Goal: Task Accomplishment & Management: Use online tool/utility

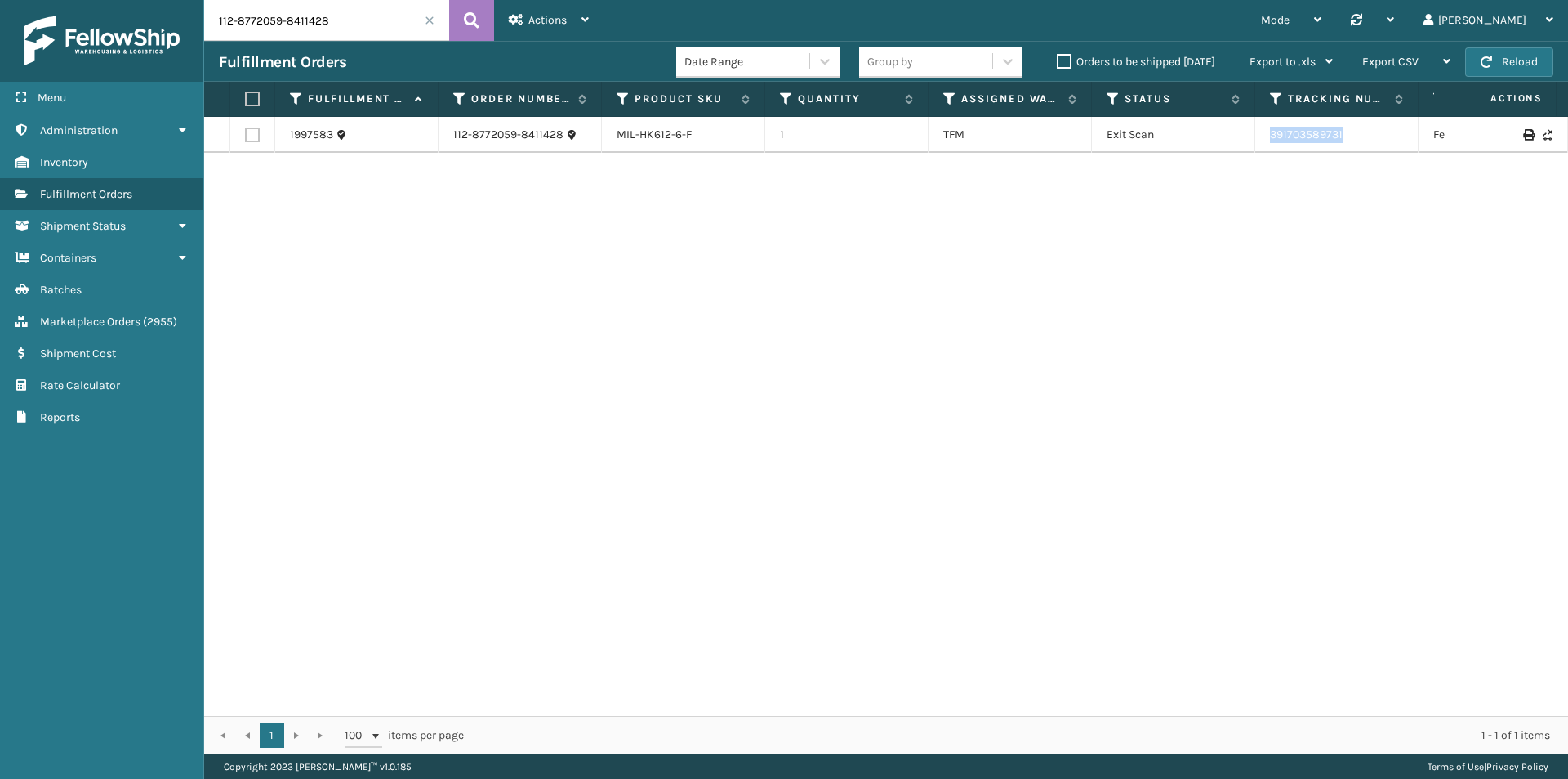
click at [1228, 137] on tr "1997583 112-8772059-8411428 MIL-HK612-6-F 1 TFM Exit Scan 391703589731 FedEx Ho…" at bounding box center [1117, 135] width 1828 height 36
copy tr "391703589731"
click at [353, 20] on input "112-8772059-8411428" at bounding box center [326, 20] width 245 height 41
paste input "3-6231586-0106642"
click at [464, 29] on icon at bounding box center [472, 20] width 16 height 24
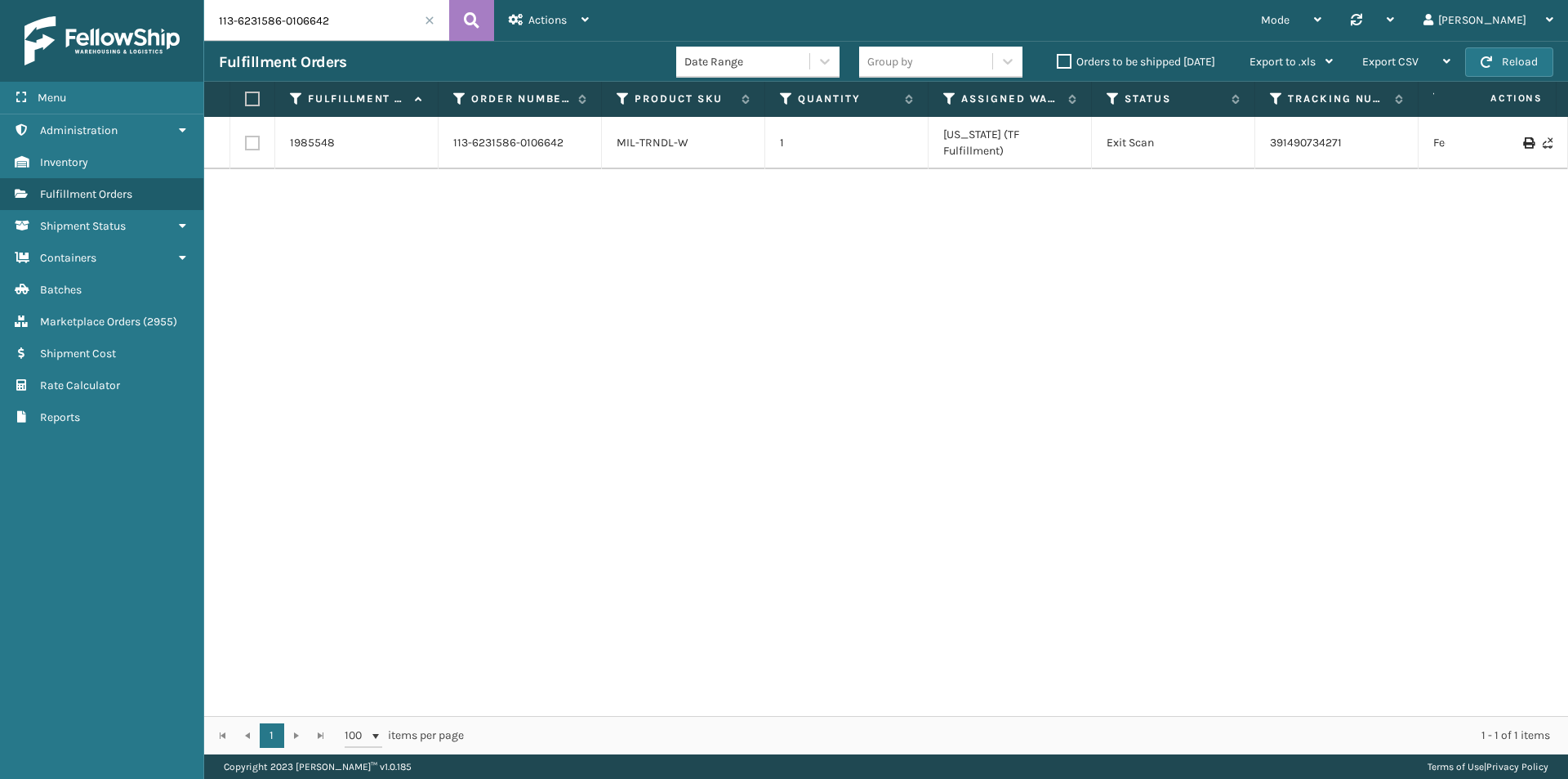
click at [365, 17] on input "113-6231586-0106642" at bounding box center [326, 20] width 245 height 41
click at [477, 27] on icon at bounding box center [472, 20] width 16 height 24
click at [311, 27] on input "113-6231586-0106642" at bounding box center [326, 20] width 245 height 41
paste input "4-5931093-8299427"
click at [476, 27] on icon at bounding box center [472, 20] width 16 height 24
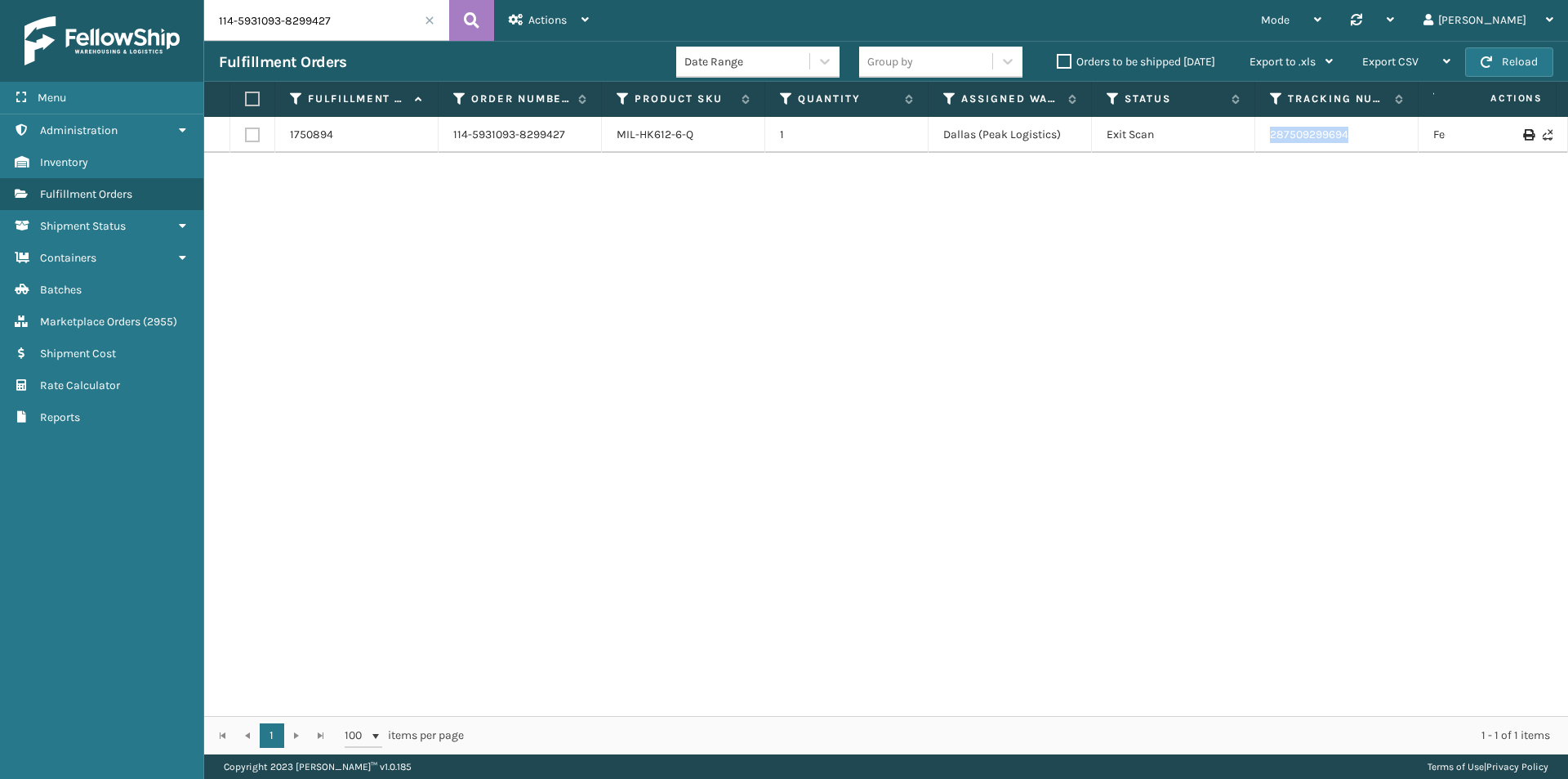
drag, startPoint x: 1393, startPoint y: 128, endPoint x: 1190, endPoint y: 142, distance: 203.5
click at [1190, 142] on tr "1750894 114-5931093-8299427 MIL-HK612-6-Q 1 Dallas (Peak Logistics) Exit Scan 2…" at bounding box center [1117, 135] width 1828 height 36
copy tr "287509299694"
drag, startPoint x: 393, startPoint y: 37, endPoint x: 383, endPoint y: 27, distance: 14.1
click at [389, 36] on input "114-5931093-8299427" at bounding box center [326, 20] width 245 height 41
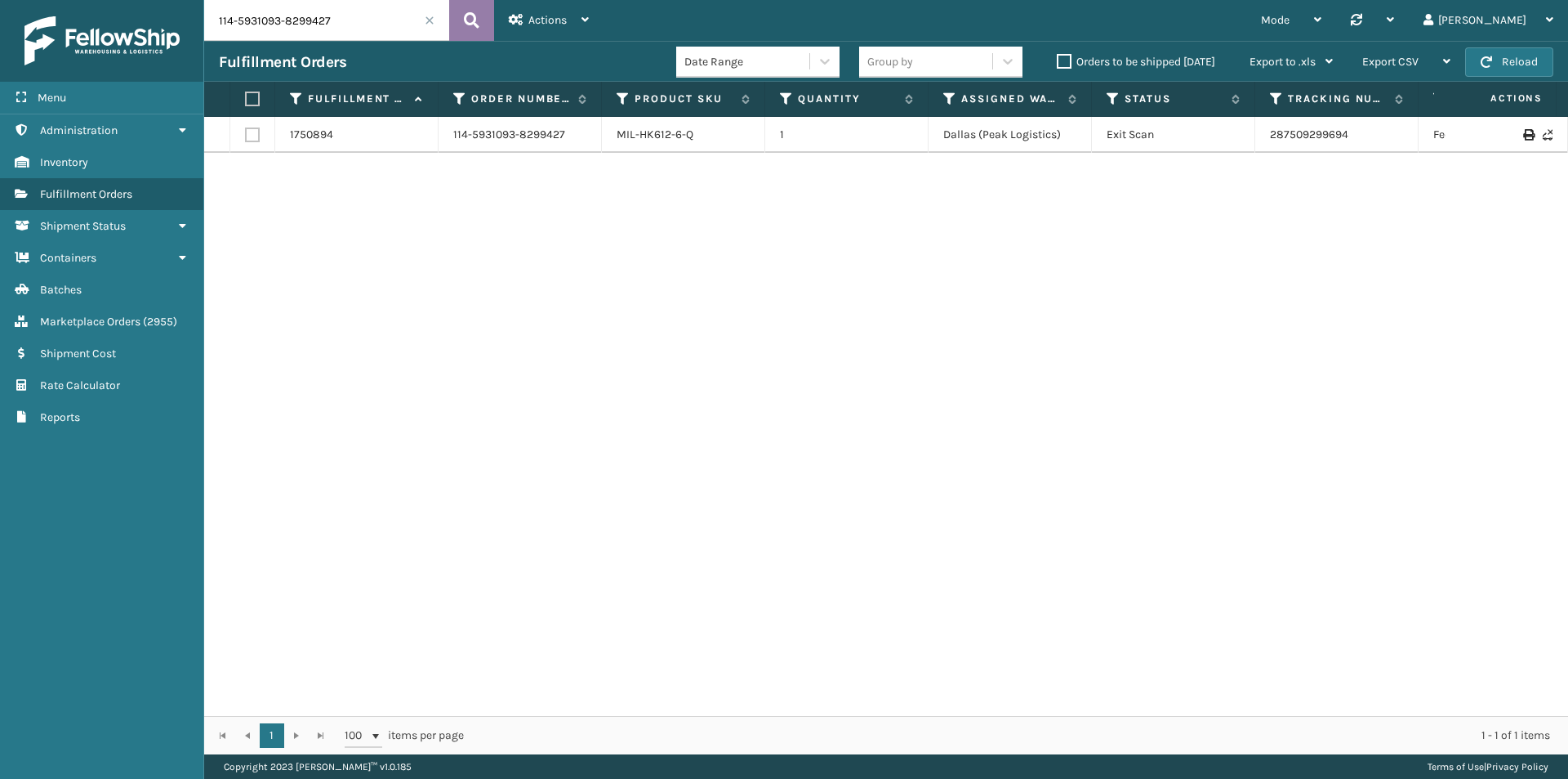
paste input "3080029-5573065"
click at [488, 22] on button at bounding box center [471, 20] width 45 height 41
drag, startPoint x: 1434, startPoint y: 138, endPoint x: 1272, endPoint y: 134, distance: 162.0
click at [1272, 134] on tr "1986753 114-3080029-5573065 MIL-HK612-6 1 Milliard LV Canceled 1ZH0R70603026176…" at bounding box center [1117, 135] width 1828 height 36
drag, startPoint x: 1259, startPoint y: 133, endPoint x: 1077, endPoint y: 75, distance: 191.0
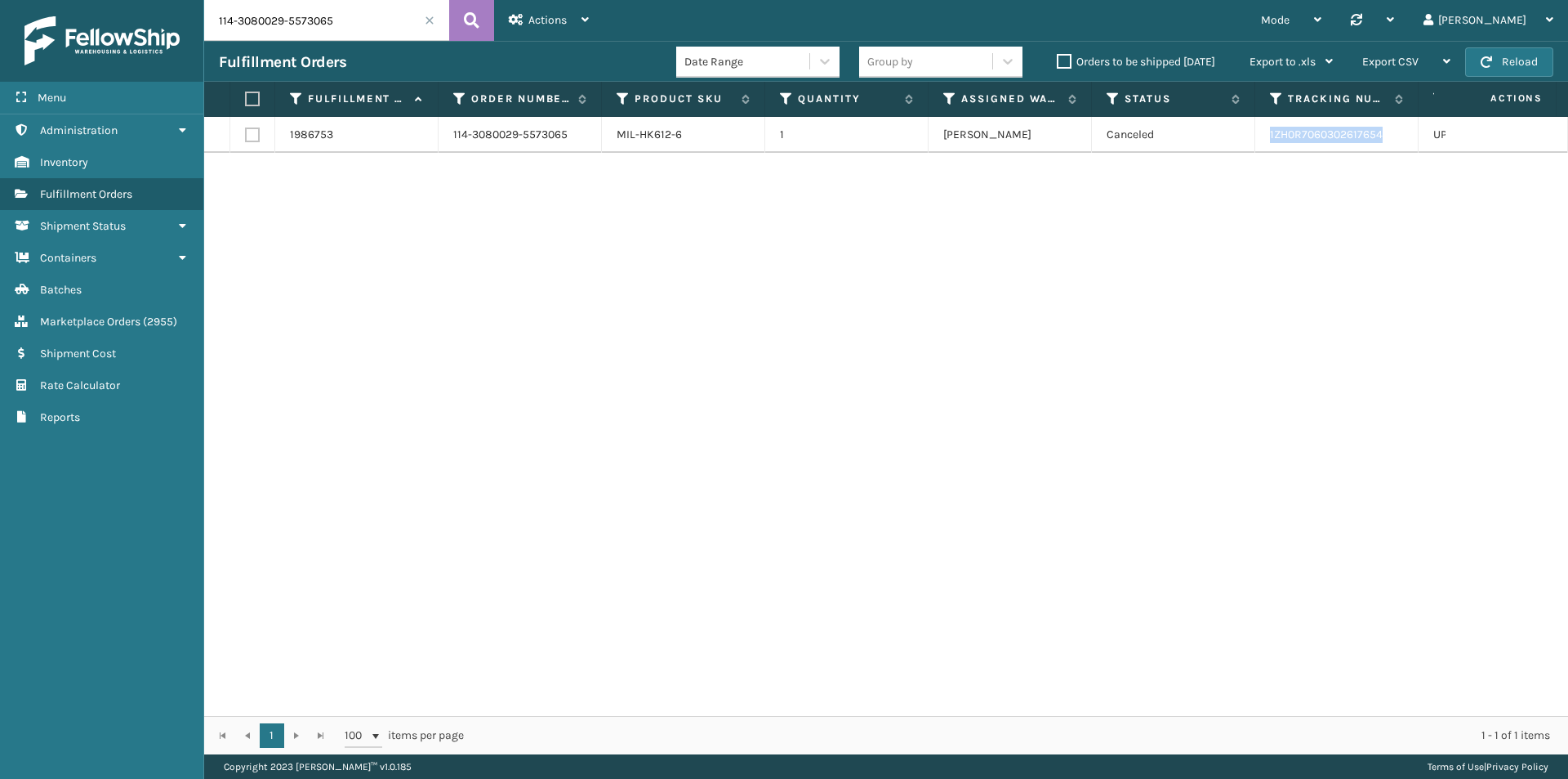
click at [1409, 133] on td "1ZH0R7060302617654" at bounding box center [1337, 135] width 163 height 36
copy link "1ZH0R7060302617654"
click at [328, 25] on input "114-3080029-5573065" at bounding box center [326, 20] width 245 height 41
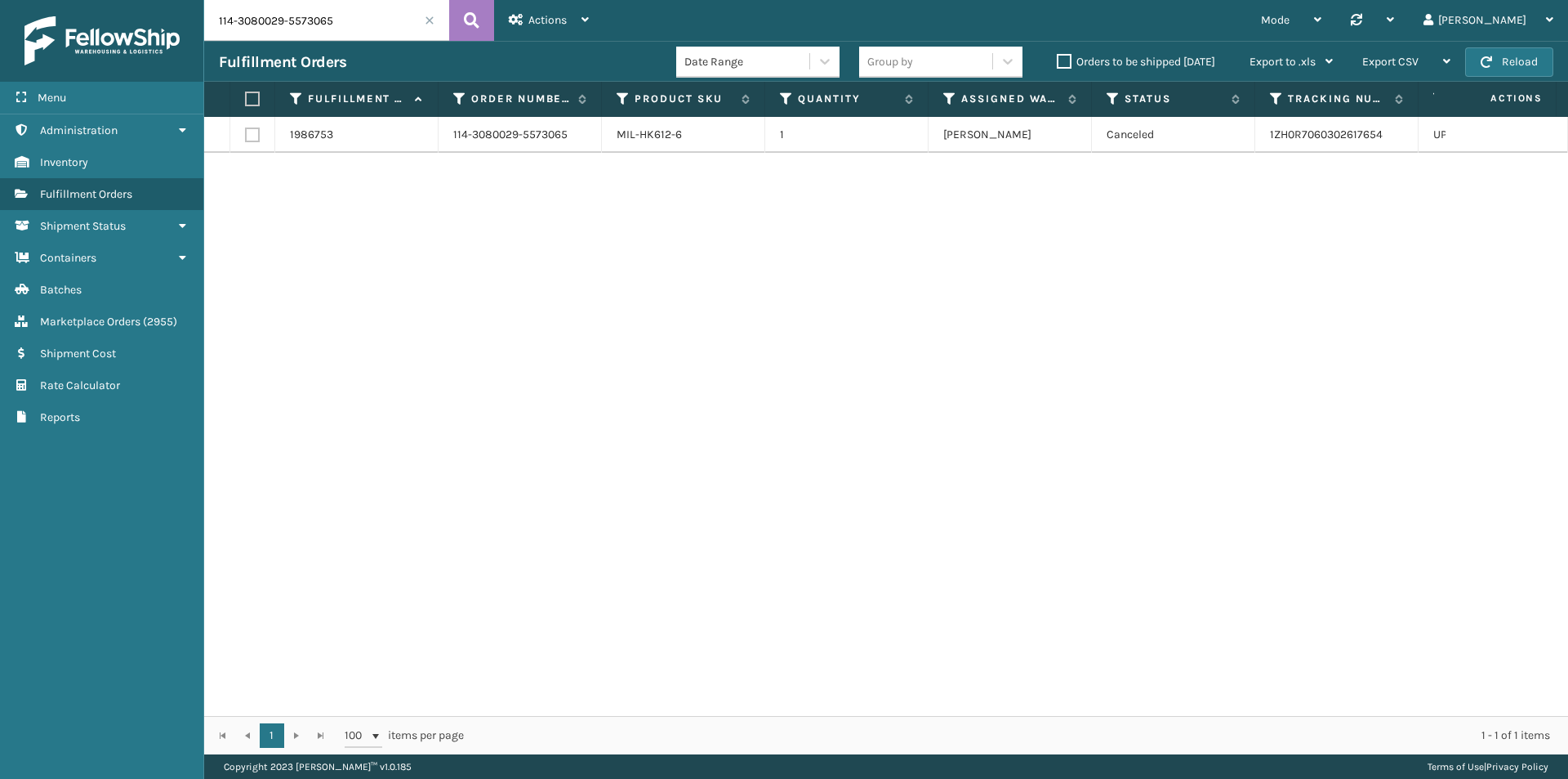
paste input "8625614-9835462"
click at [460, 13] on button at bounding box center [471, 20] width 45 height 41
drag, startPoint x: 1393, startPoint y: 132, endPoint x: 1236, endPoint y: 132, distance: 157.0
click at [1236, 132] on tr "2004813 114-8625614-9835462 MIL-CFB-NW 1 Milliard LV Exit Scan 1ZH0R70603286201…" at bounding box center [1117, 135] width 1828 height 36
copy tr "1ZH0R7060328620182"
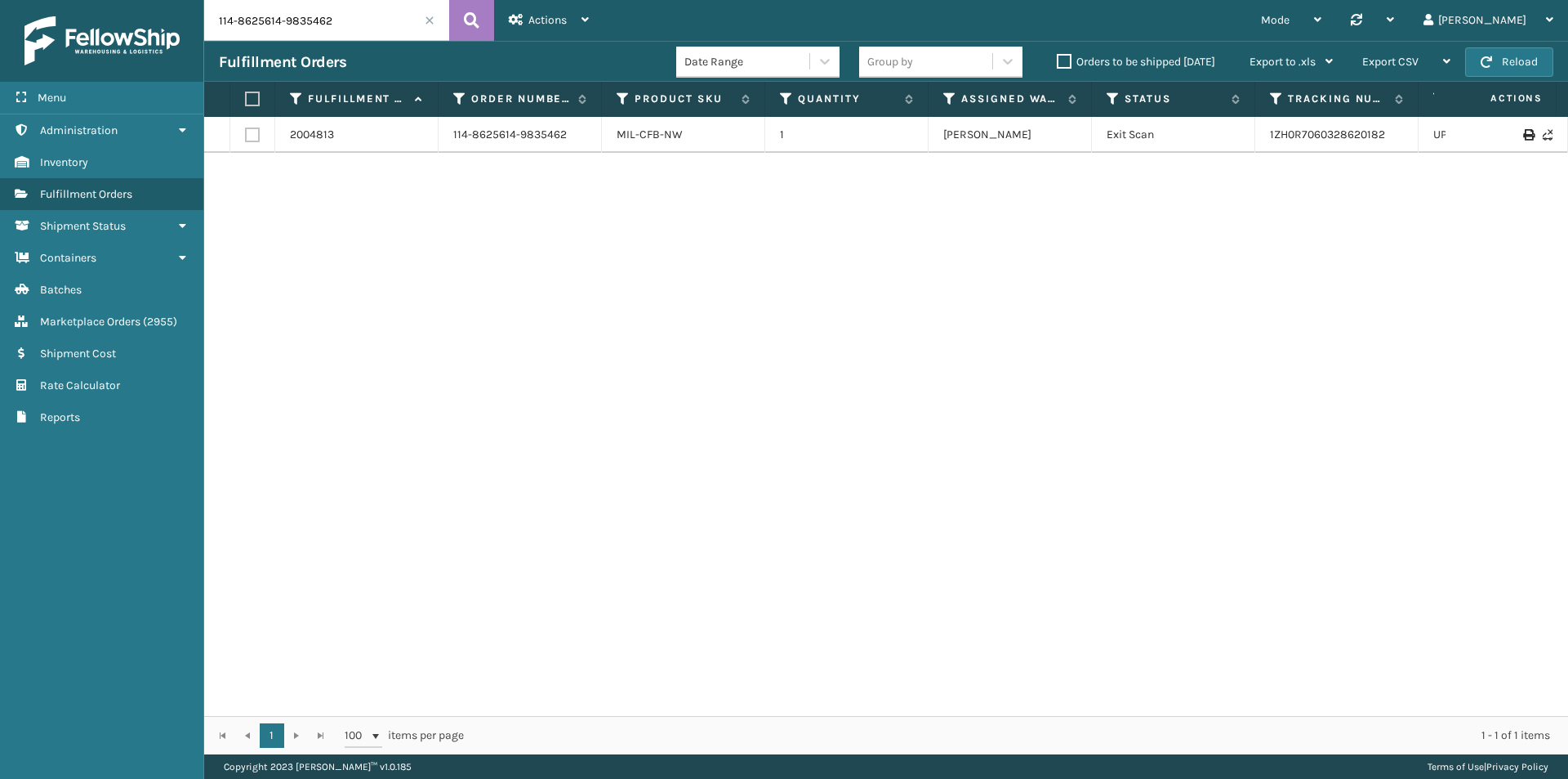
click at [296, 13] on input "114-8625614-9835462" at bounding box center [326, 20] width 245 height 41
paste input "1-5375146-7939435"
click at [467, 16] on icon at bounding box center [472, 20] width 16 height 24
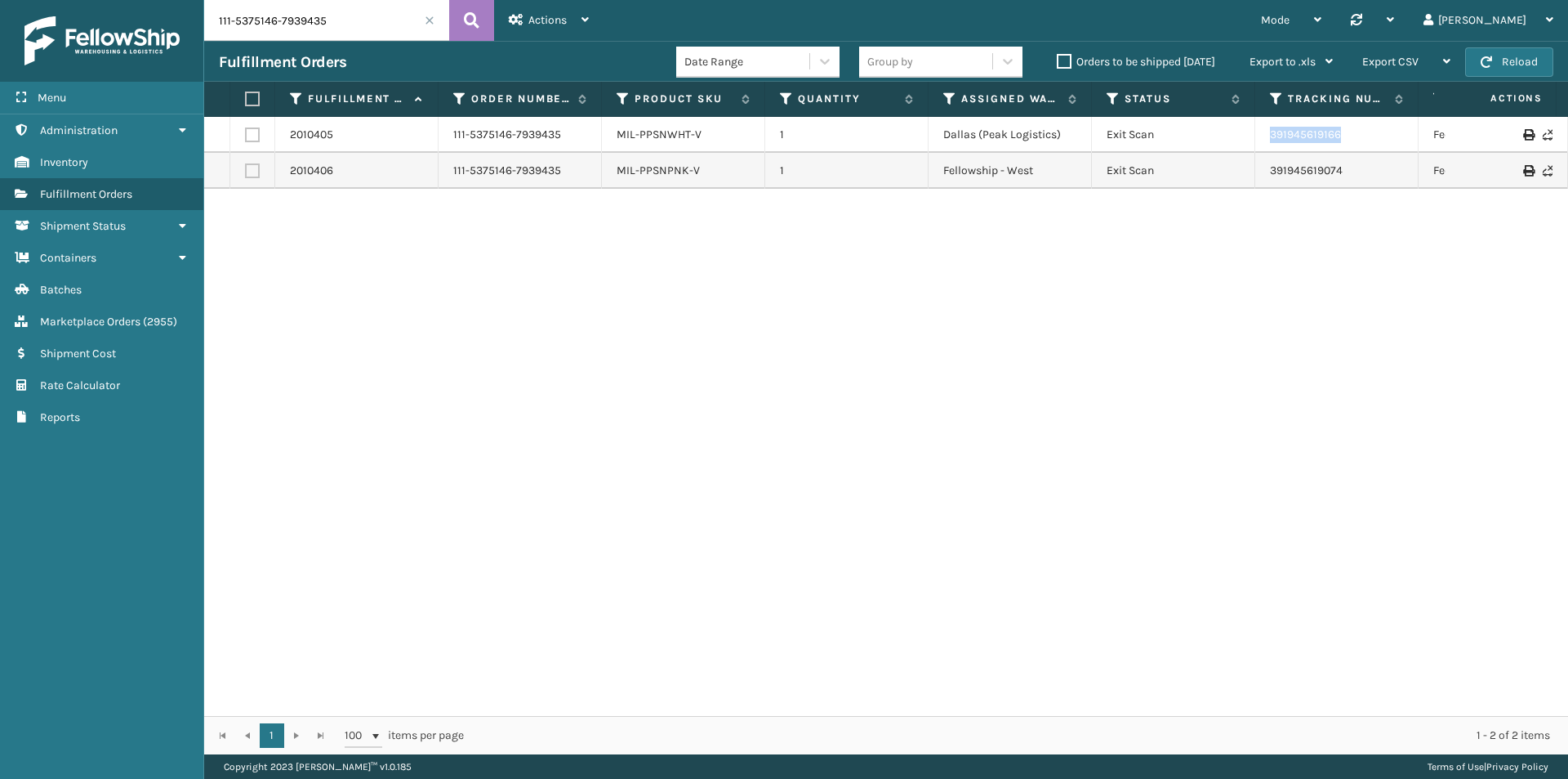
drag, startPoint x: 1358, startPoint y: 144, endPoint x: 1265, endPoint y: 141, distance: 93.0
click at [1265, 141] on td "391945619166" at bounding box center [1337, 135] width 163 height 36
copy link "391945619166"
drag, startPoint x: 1377, startPoint y: 174, endPoint x: 1245, endPoint y: 176, distance: 132.0
click at [1245, 176] on tr "2010406 111-5375146-7939435 MIL-PPSNPNK-V 1 Fellowship - West Exit Scan 3919456…" at bounding box center [1117, 171] width 1828 height 36
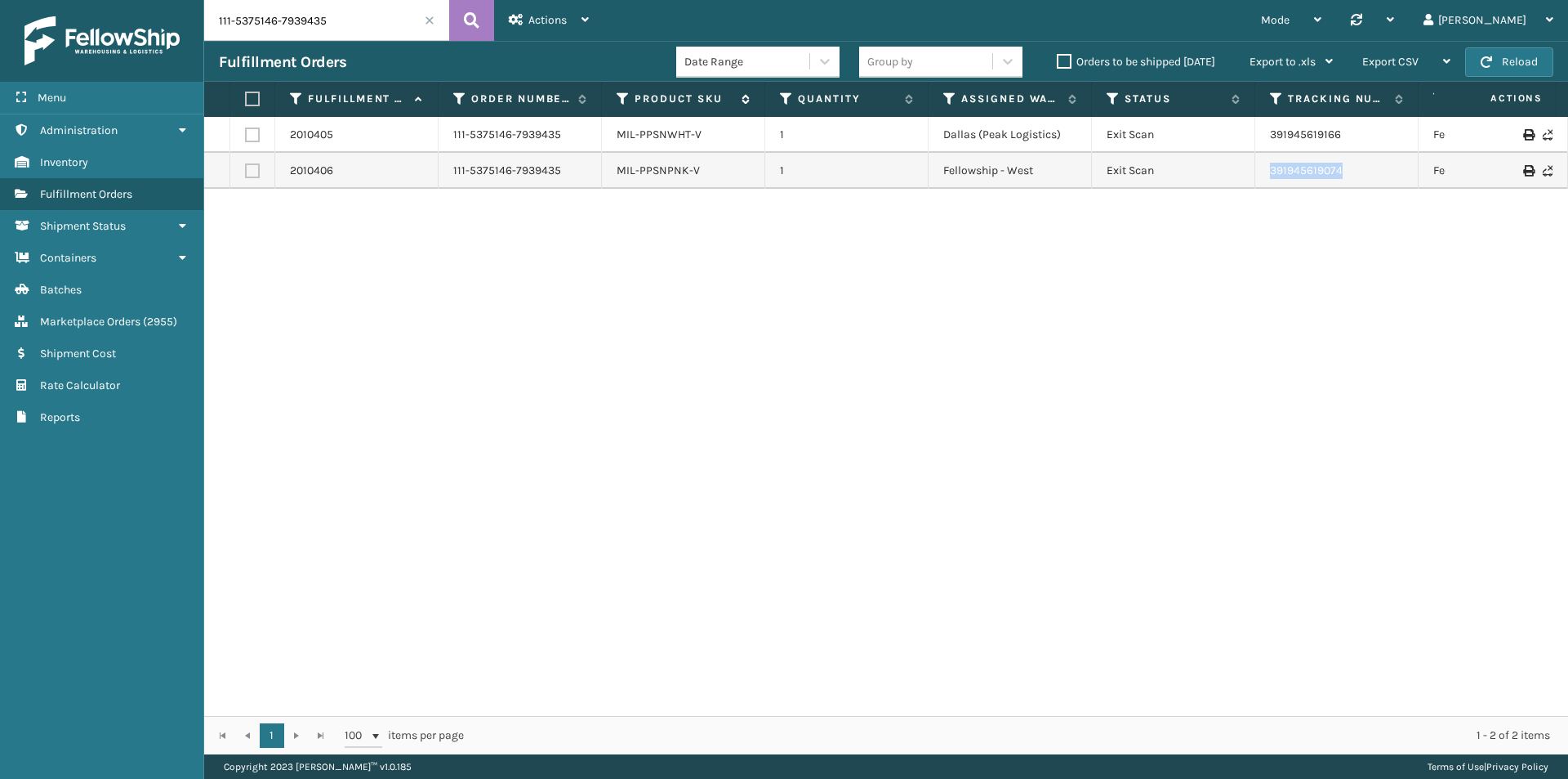
copy tr "391945619074"
click at [332, 25] on input "111-5375146-7939435" at bounding box center [326, 20] width 245 height 41
paste input "4-8730144-0409020"
click at [467, 13] on icon at bounding box center [472, 20] width 16 height 24
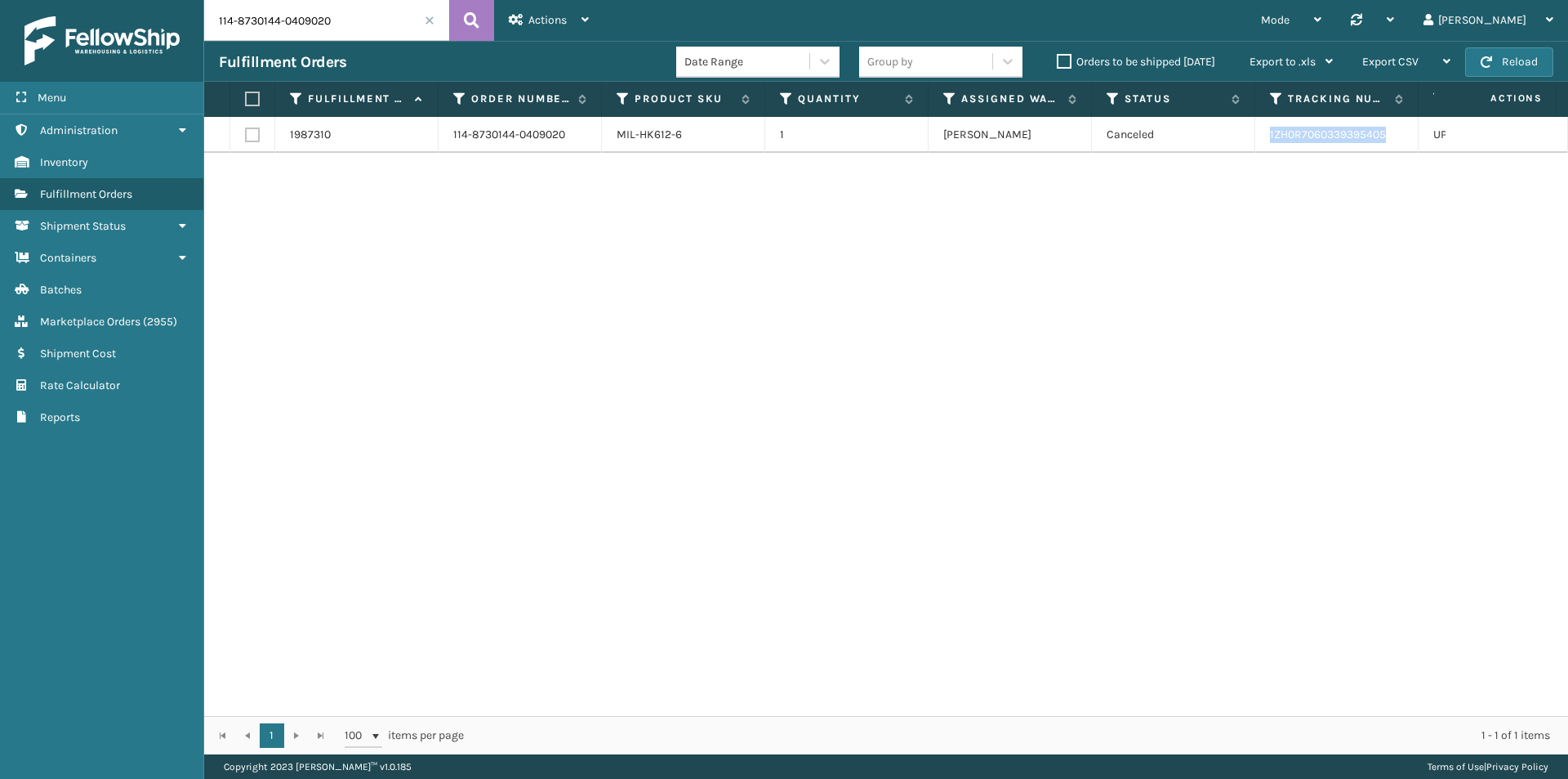
drag, startPoint x: 1282, startPoint y: 141, endPoint x: 1266, endPoint y: 141, distance: 16.0
click at [1266, 141] on tr "1987310 114-8730144-0409020 MIL-HK612-6 1 Milliard LV Canceled 1ZH0R70603393954…" at bounding box center [1117, 135] width 1828 height 36
copy link "1ZH0R7060339395405"
click at [308, 30] on input "114-8730144-0409020" at bounding box center [326, 20] width 245 height 41
paste input "2-3861517-6049803"
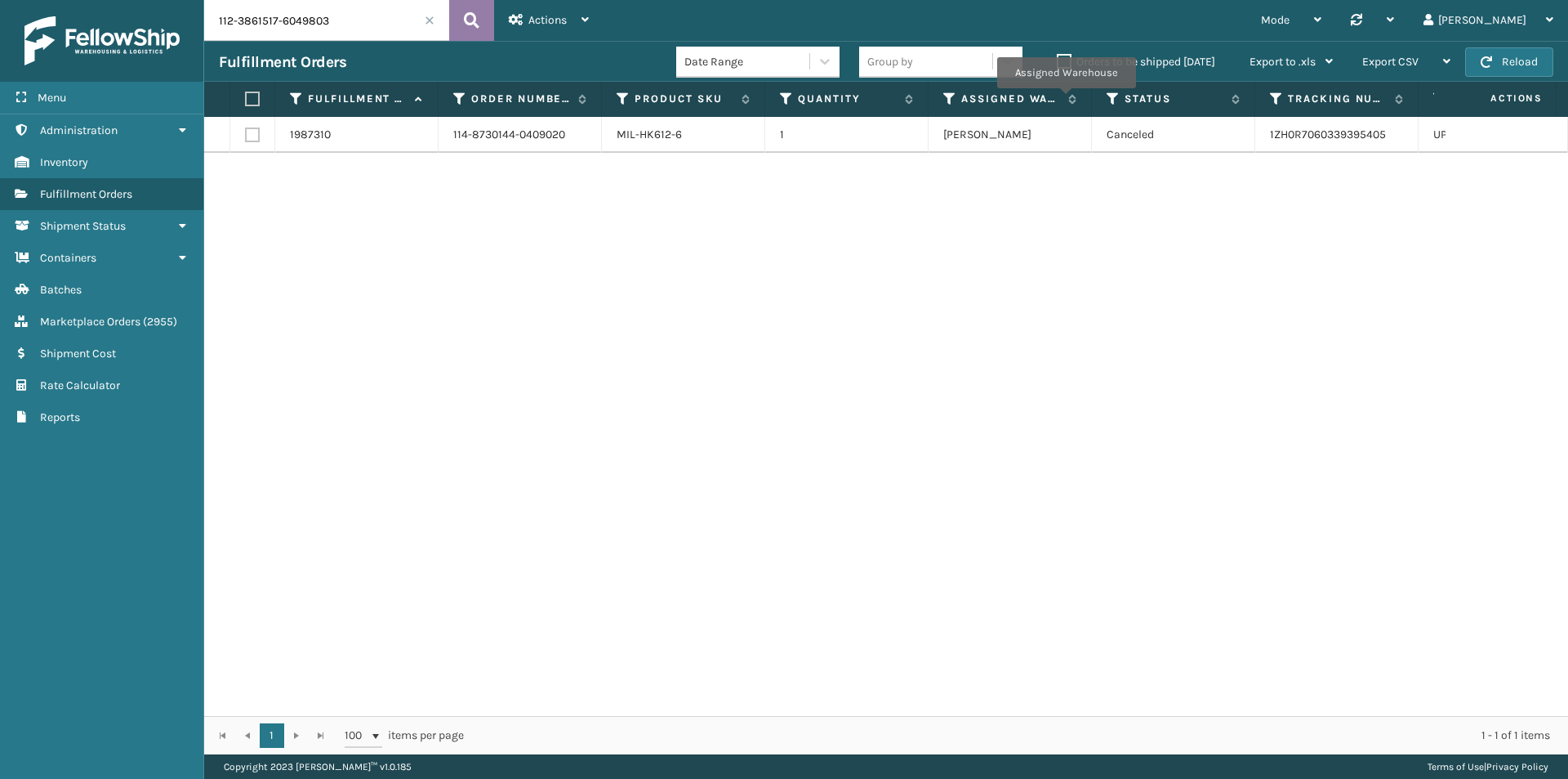
click at [465, 23] on icon at bounding box center [472, 20] width 16 height 24
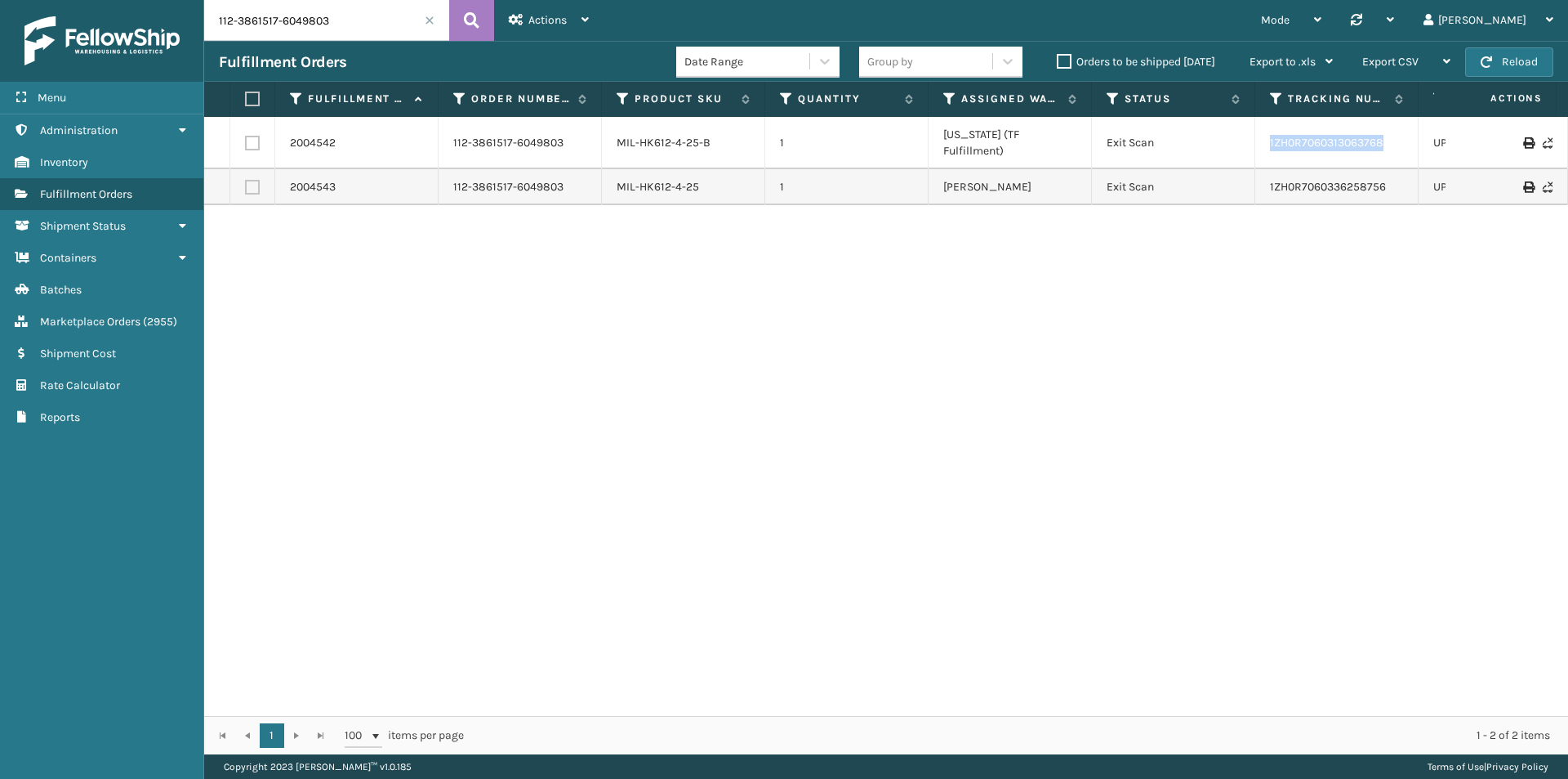
drag, startPoint x: 1407, startPoint y: 134, endPoint x: 1256, endPoint y: 129, distance: 151.1
click at [1256, 129] on td "1ZH0R7060313063768" at bounding box center [1337, 144] width 163 height 53
copy link "1ZH0R7060313063768"
drag, startPoint x: 1400, startPoint y: 176, endPoint x: 1253, endPoint y: 173, distance: 147.0
click at [1253, 173] on tr "2004543 112-3861517-6049803 MIL-HK612-4-25 1 Milliard LV Exit Scan 1ZH0R7060336…" at bounding box center [1117, 186] width 1828 height 36
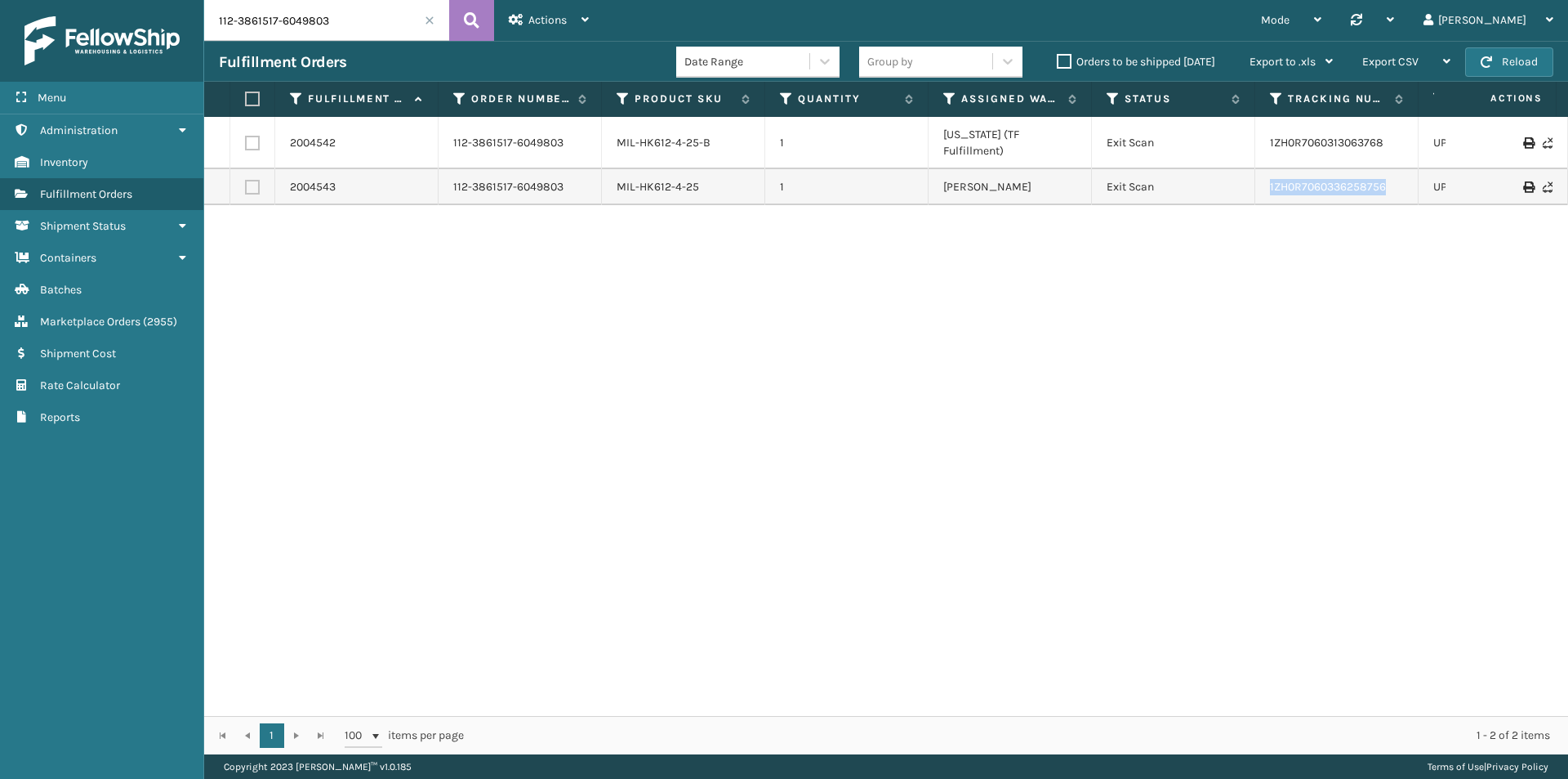
copy tr "1ZH0R7060336258756"
drag, startPoint x: 701, startPoint y: 133, endPoint x: 603, endPoint y: 133, distance: 98.0
click at [603, 133] on td "MIL-HK612-4-25-B" at bounding box center [683, 144] width 163 height 53
copy link "MIL-HK612-4-25-B"
click at [329, 11] on input "112-3861517-6049803" at bounding box center [326, 20] width 245 height 41
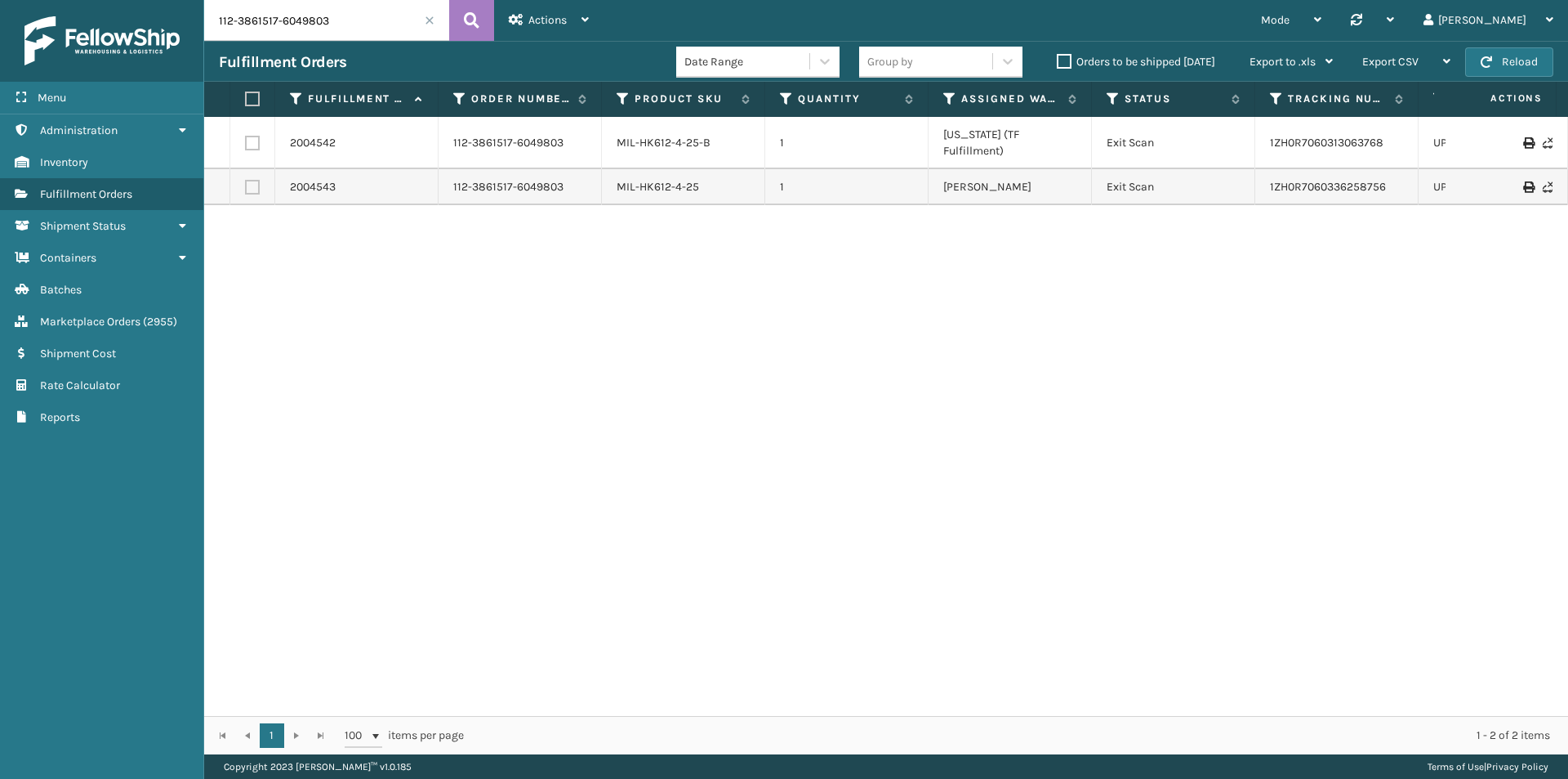
click at [329, 13] on input "112-3861517-6049803" at bounding box center [326, 20] width 245 height 41
paste input "1-1007683-9542605"
click at [473, 18] on icon at bounding box center [472, 20] width 16 height 24
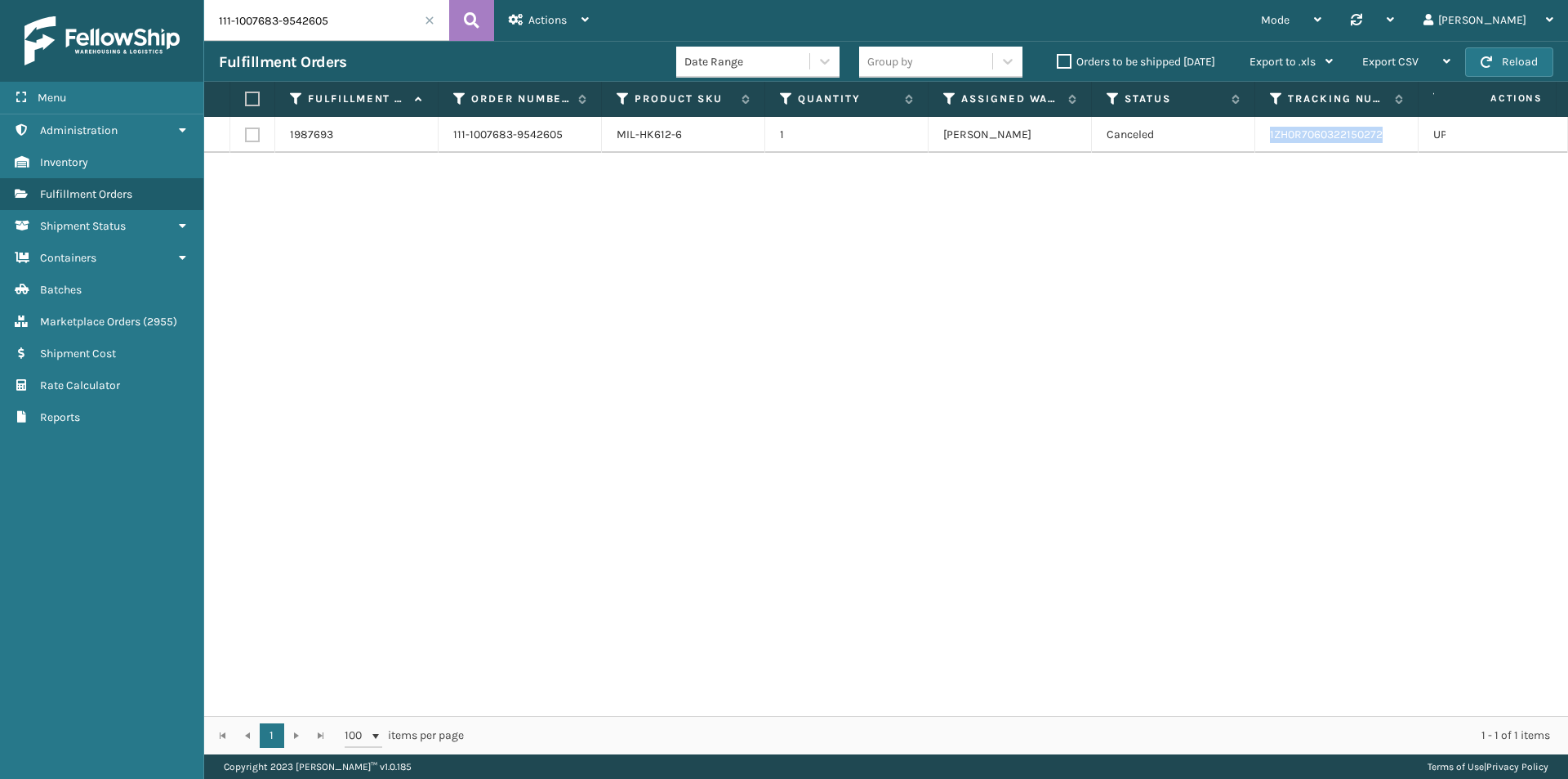
drag, startPoint x: 1402, startPoint y: 135, endPoint x: 626, endPoint y: 21, distance: 784.3
click at [1258, 137] on td "1ZH0R7060322150272" at bounding box center [1337, 135] width 163 height 36
click at [369, 17] on input "111-1007683-9542605" at bounding box center [326, 20] width 245 height 41
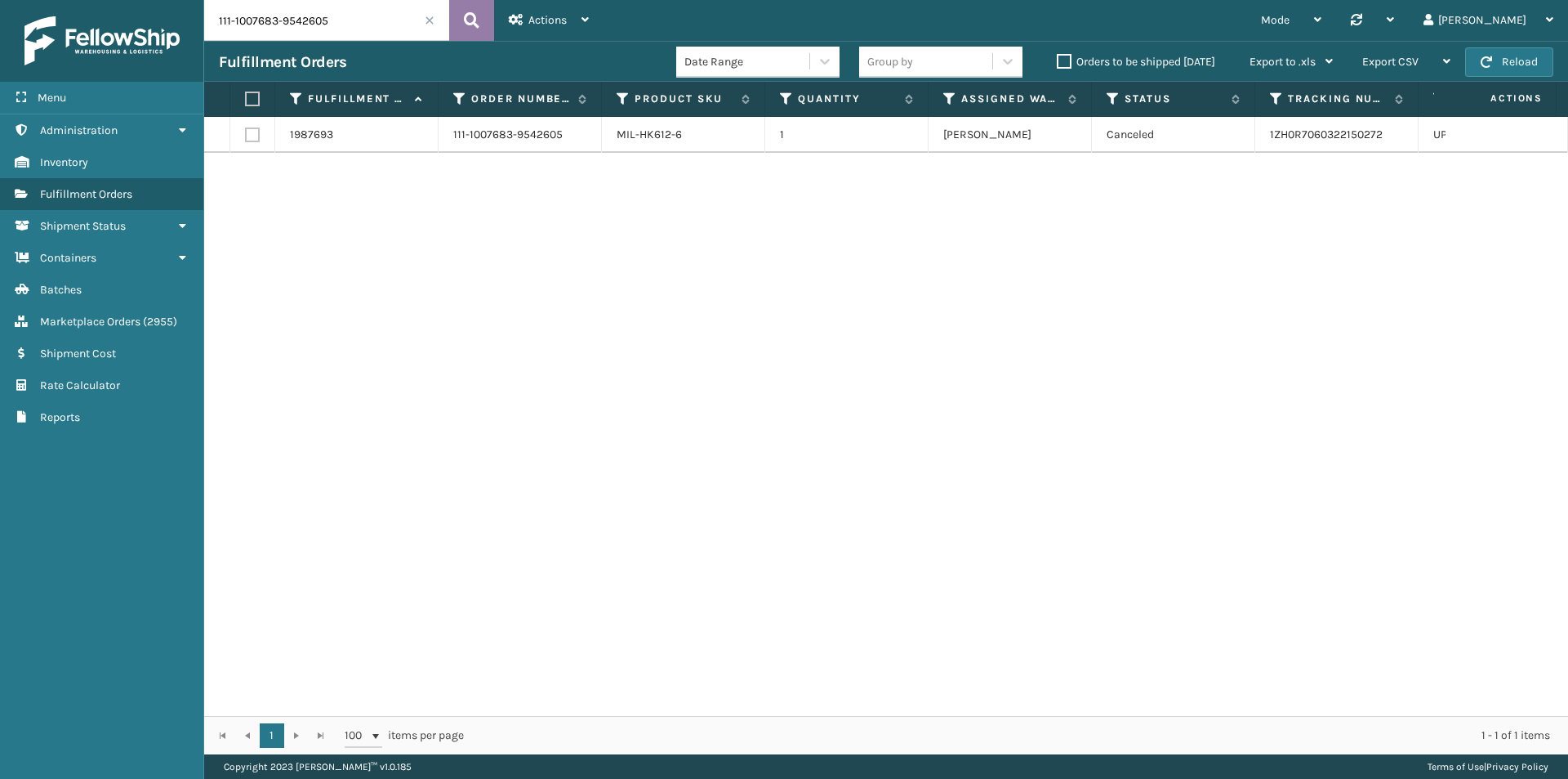
click at [469, 27] on icon at bounding box center [472, 20] width 16 height 24
drag, startPoint x: 1412, startPoint y: 141, endPoint x: 1263, endPoint y: 145, distance: 149.1
click at [1263, 145] on td "1ZH0R7060322150272" at bounding box center [1337, 135] width 163 height 36
click at [318, 1] on input "111-1007683-9542605" at bounding box center [326, 20] width 245 height 41
paste input "9486516-781705"
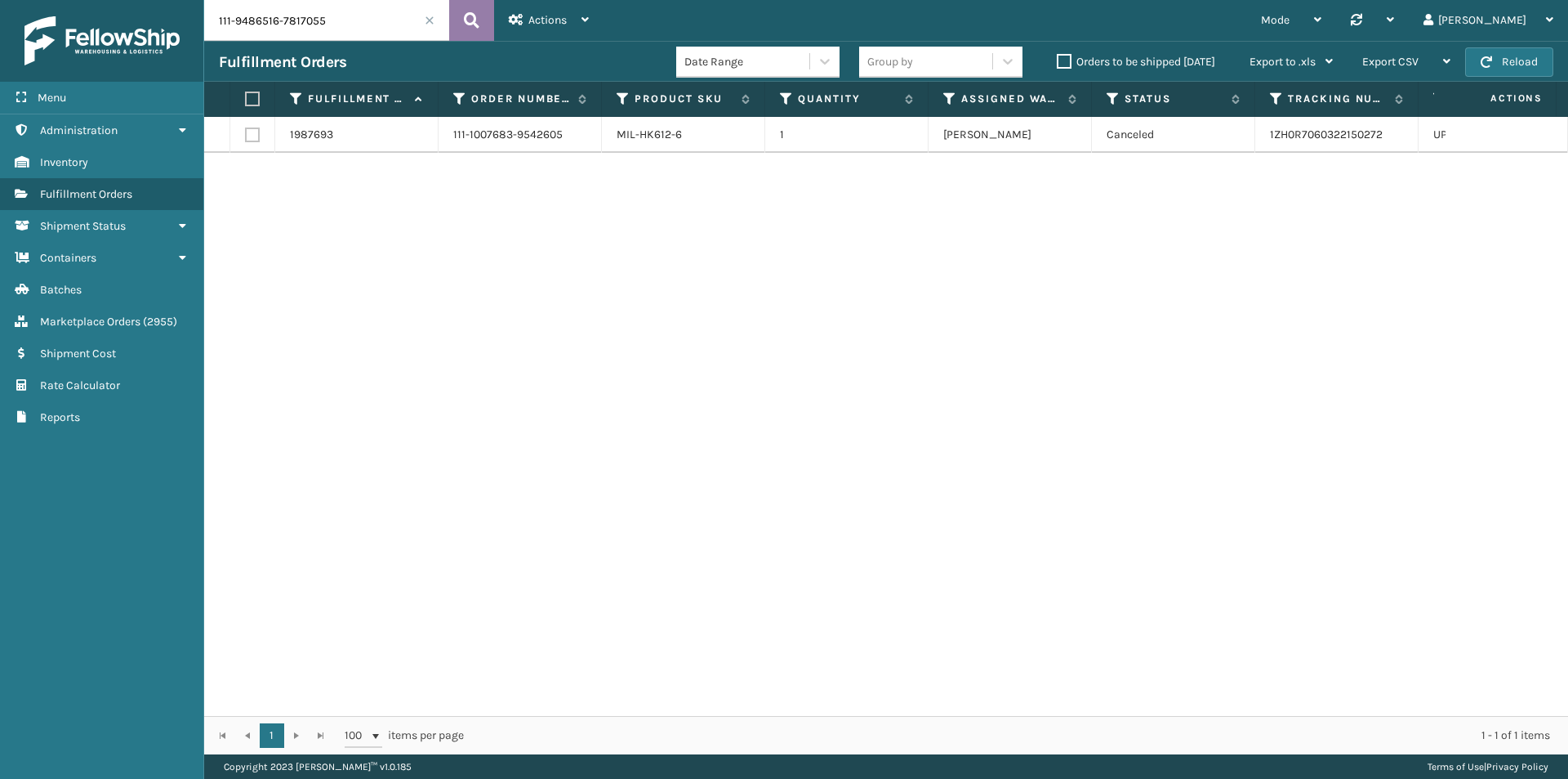
click at [469, 20] on icon at bounding box center [472, 20] width 16 height 24
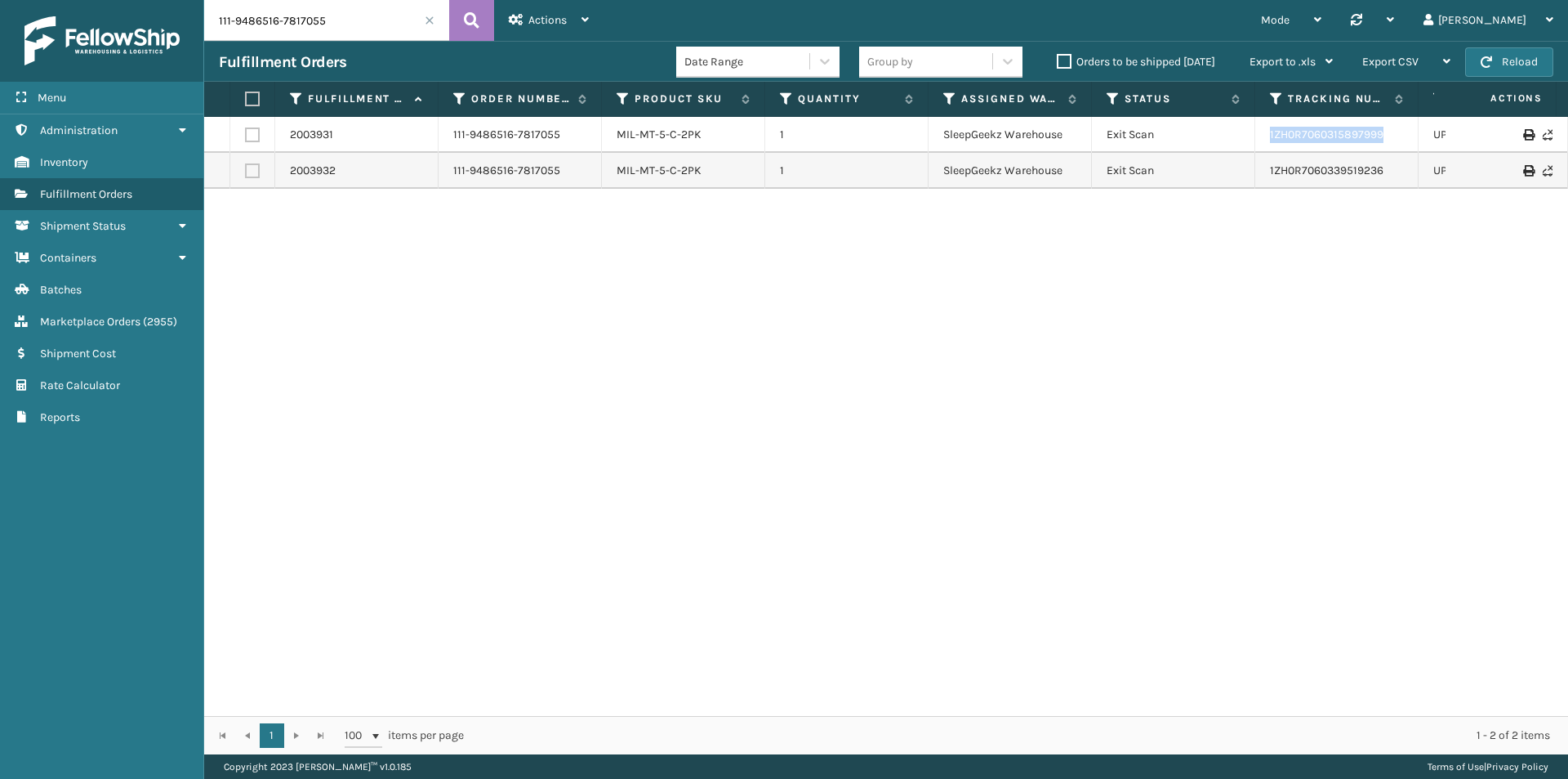
drag, startPoint x: 1393, startPoint y: 138, endPoint x: 1269, endPoint y: 135, distance: 124.0
click at [1265, 135] on td "1ZH0R7060315897999" at bounding box center [1337, 135] width 163 height 36
drag, startPoint x: 1398, startPoint y: 175, endPoint x: 1243, endPoint y: 172, distance: 155.0
click at [1243, 172] on tr "2003932 111-9486516-7817055 MIL-MT-5-C-2PK 1 SleepGeekz Warehouse Exit Scan 1ZH…" at bounding box center [1117, 171] width 1828 height 36
click at [329, 30] on input "111-9486516-7817055" at bounding box center [326, 20] width 245 height 41
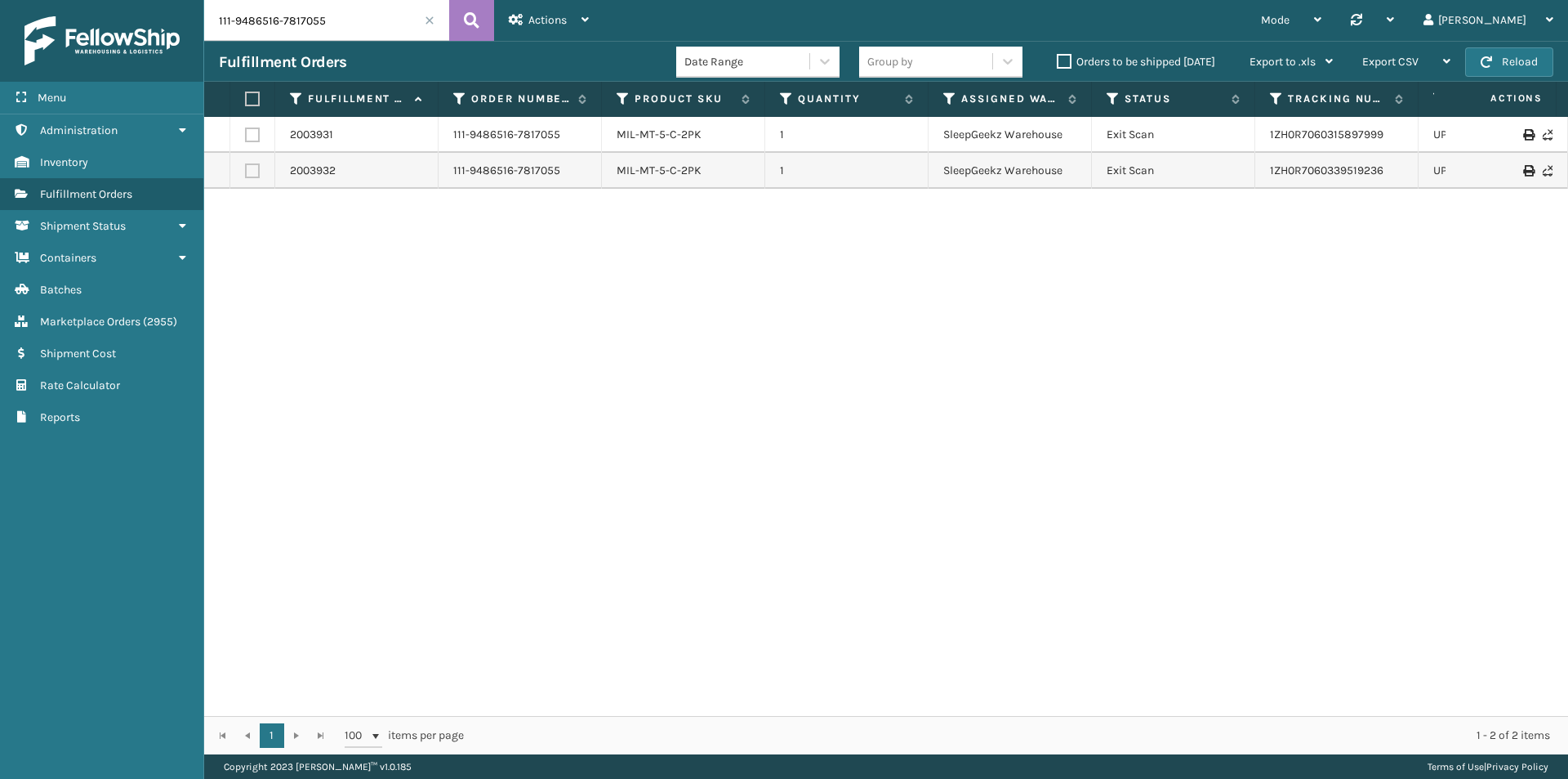
click at [329, 30] on input "111-9486516-7817055" at bounding box center [326, 20] width 245 height 41
paste input "4-7080505-4347421"
type input "114-7080505-4347421"
click at [490, 20] on header "114-7080505-4347421 Actions Settings Remove All Filters Track Fulfillment Order…" at bounding box center [886, 20] width 1364 height 41
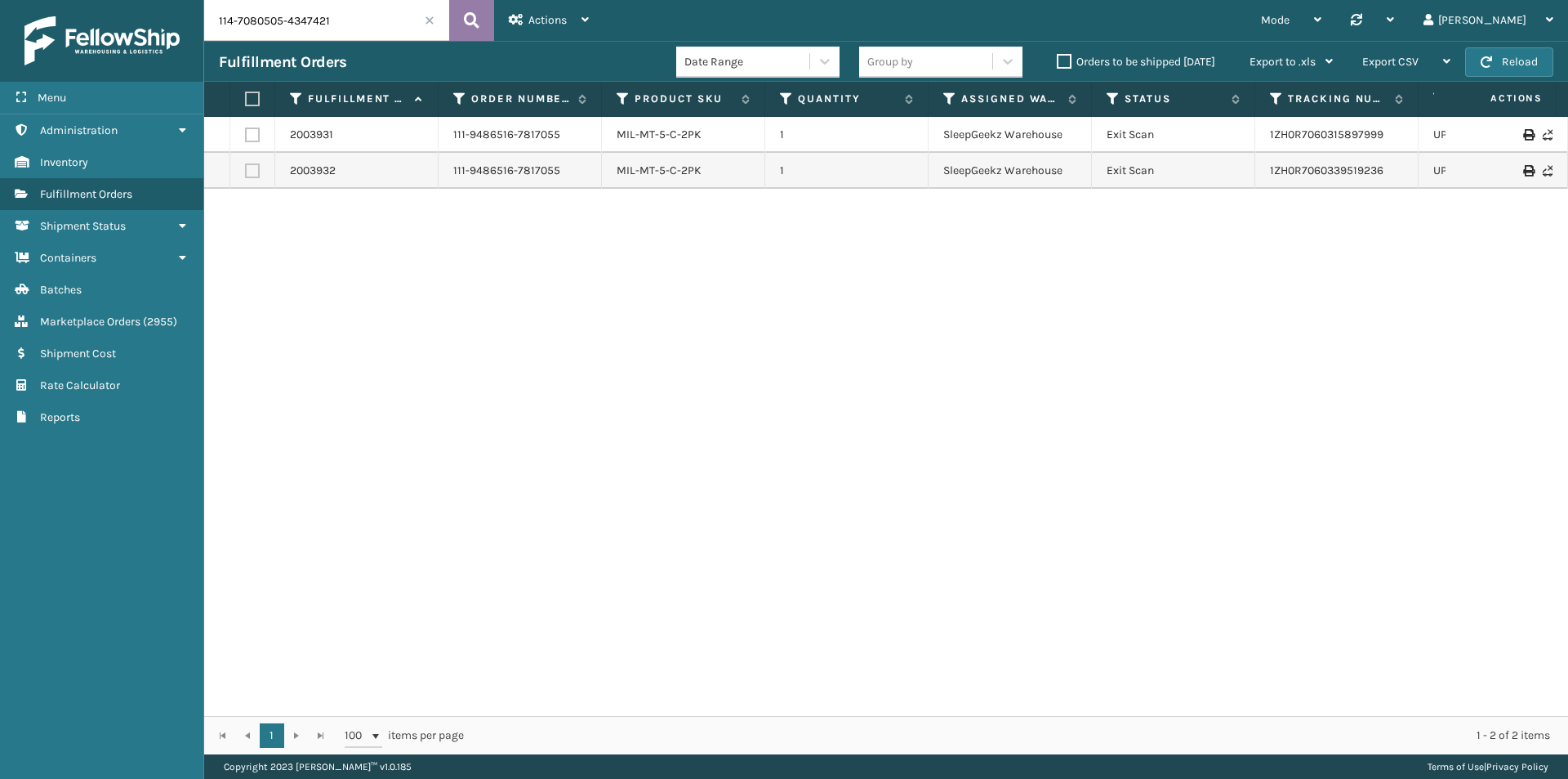
click at [482, 22] on button at bounding box center [471, 20] width 45 height 41
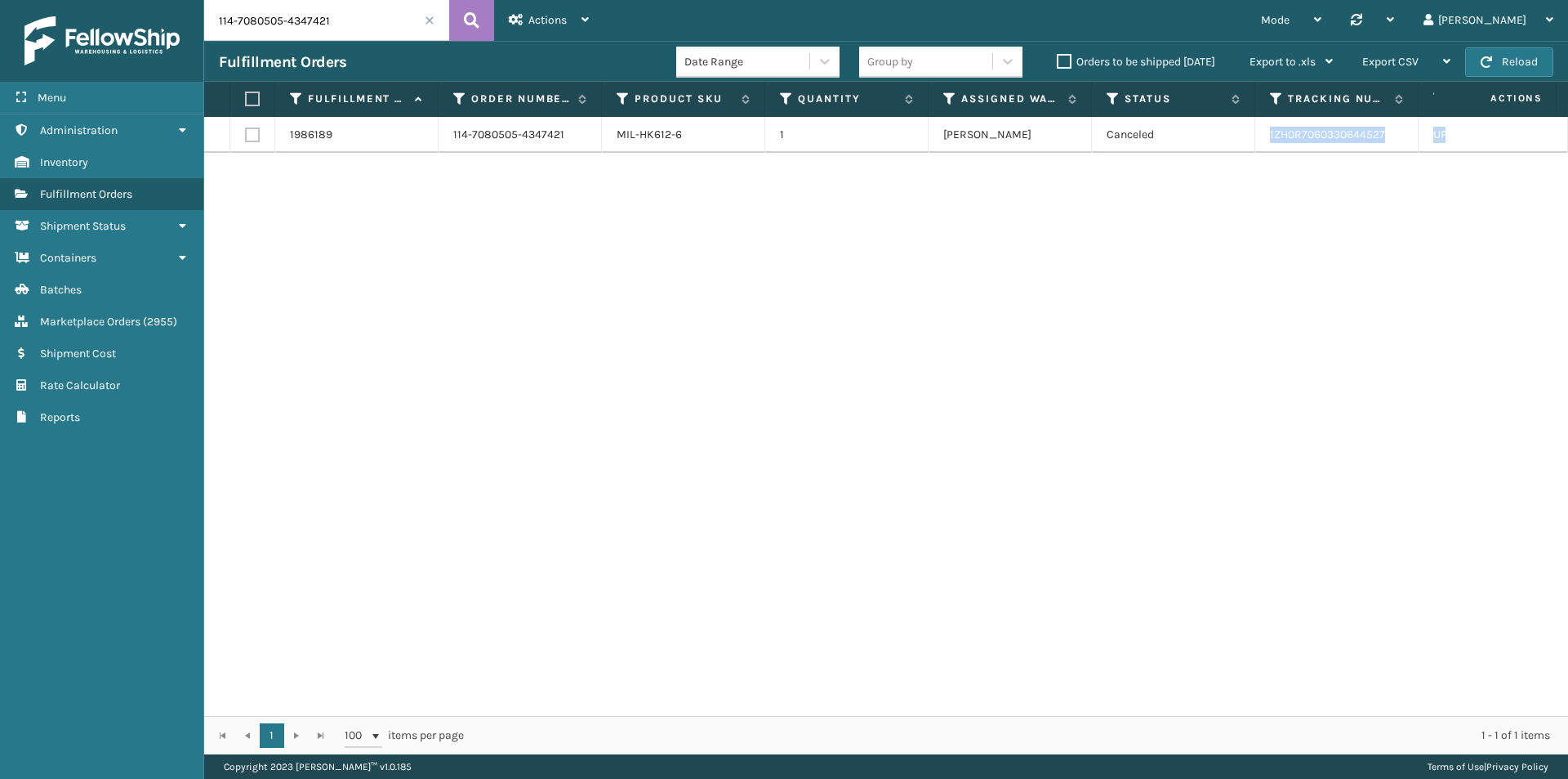
drag, startPoint x: 1437, startPoint y: 138, endPoint x: 1257, endPoint y: 140, distance: 180.0
click at [1257, 140] on tr "1986189 114-7080505-4347421 MIL-HK612-6 1 Milliard LV Canceled 1ZH0R70603306445…" at bounding box center [1117, 135] width 1828 height 36
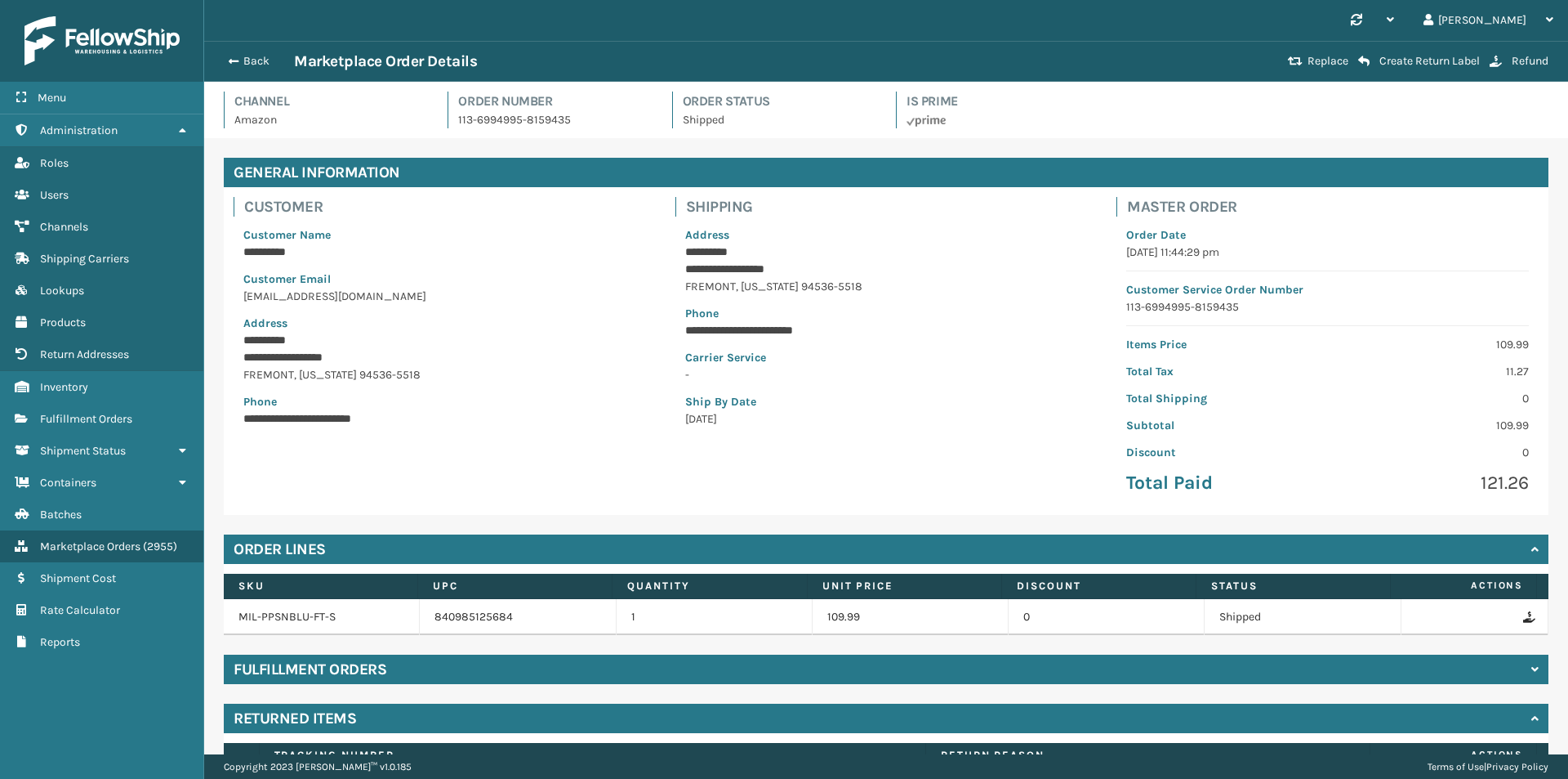
scroll to position [118, 0]
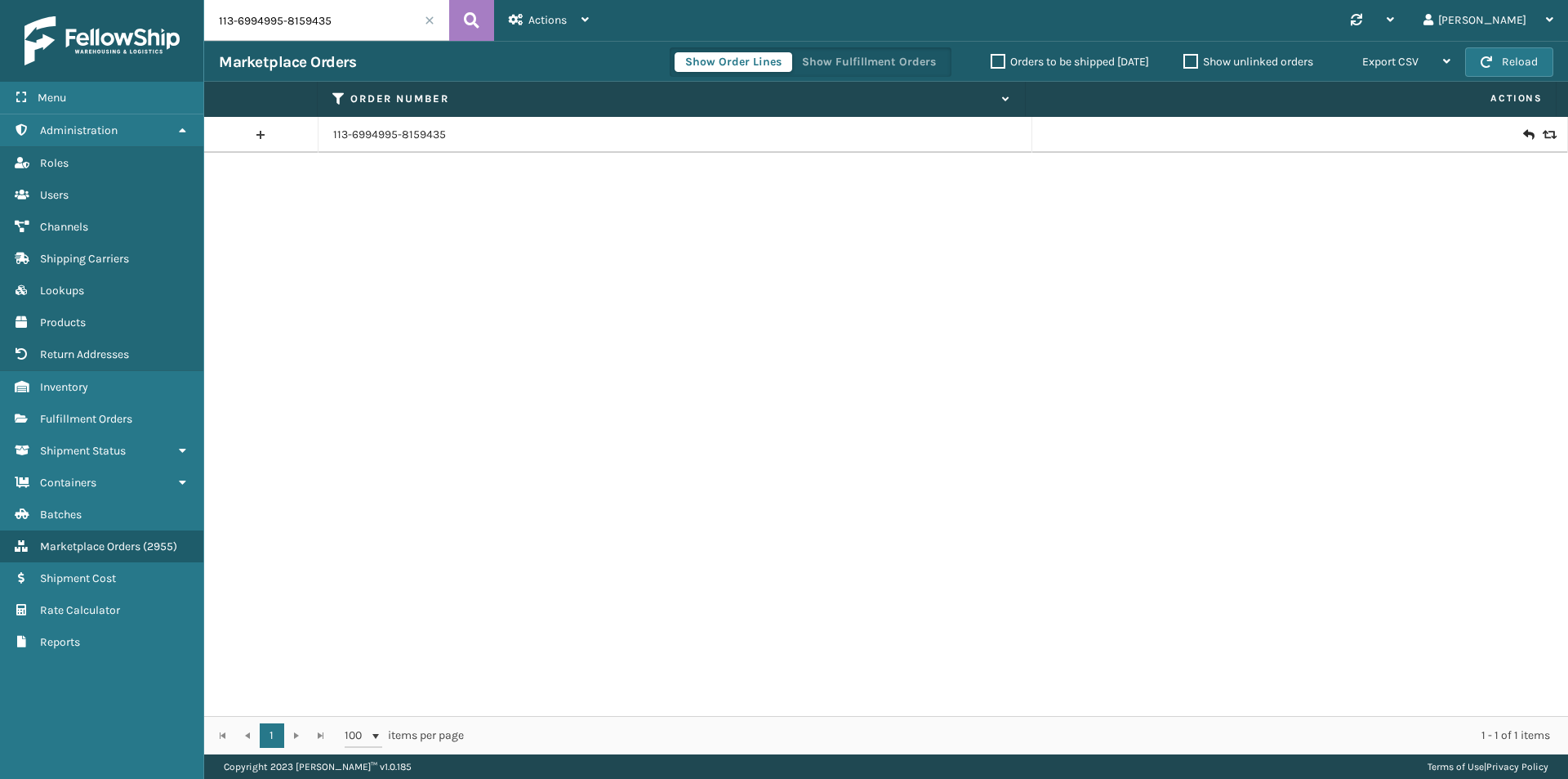
click at [321, 10] on input "113-6994995-8159435" at bounding box center [326, 20] width 245 height 41
paste input "231586-0106642"
type input "113-6231586-0106642"
click at [479, 18] on button at bounding box center [471, 20] width 45 height 41
click at [374, 24] on input "113-6231586-0106642" at bounding box center [326, 20] width 245 height 41
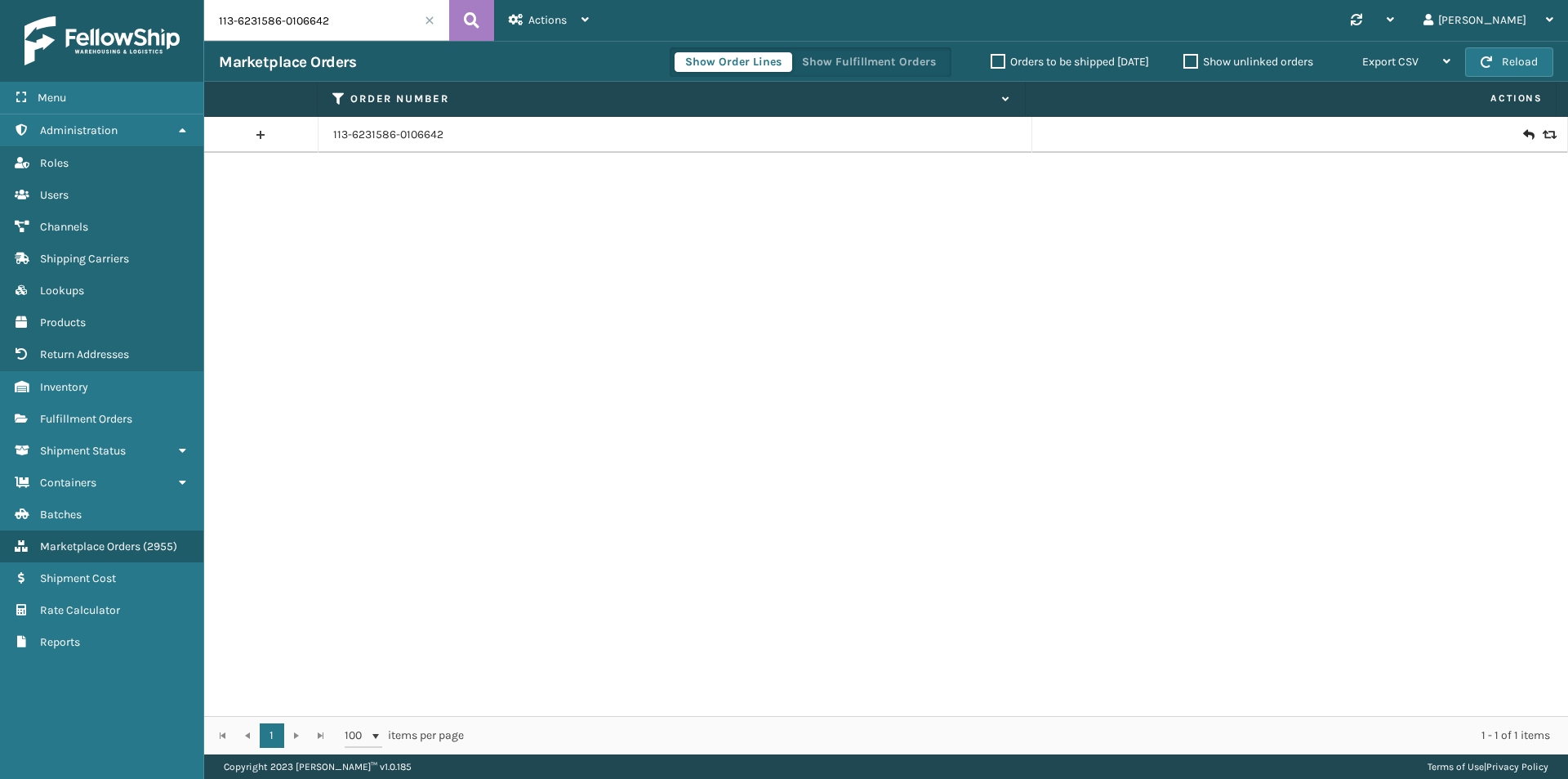
click at [1508, 136] on div at bounding box center [1300, 135] width 505 height 17
click at [1523, 136] on icon at bounding box center [1528, 135] width 10 height 17
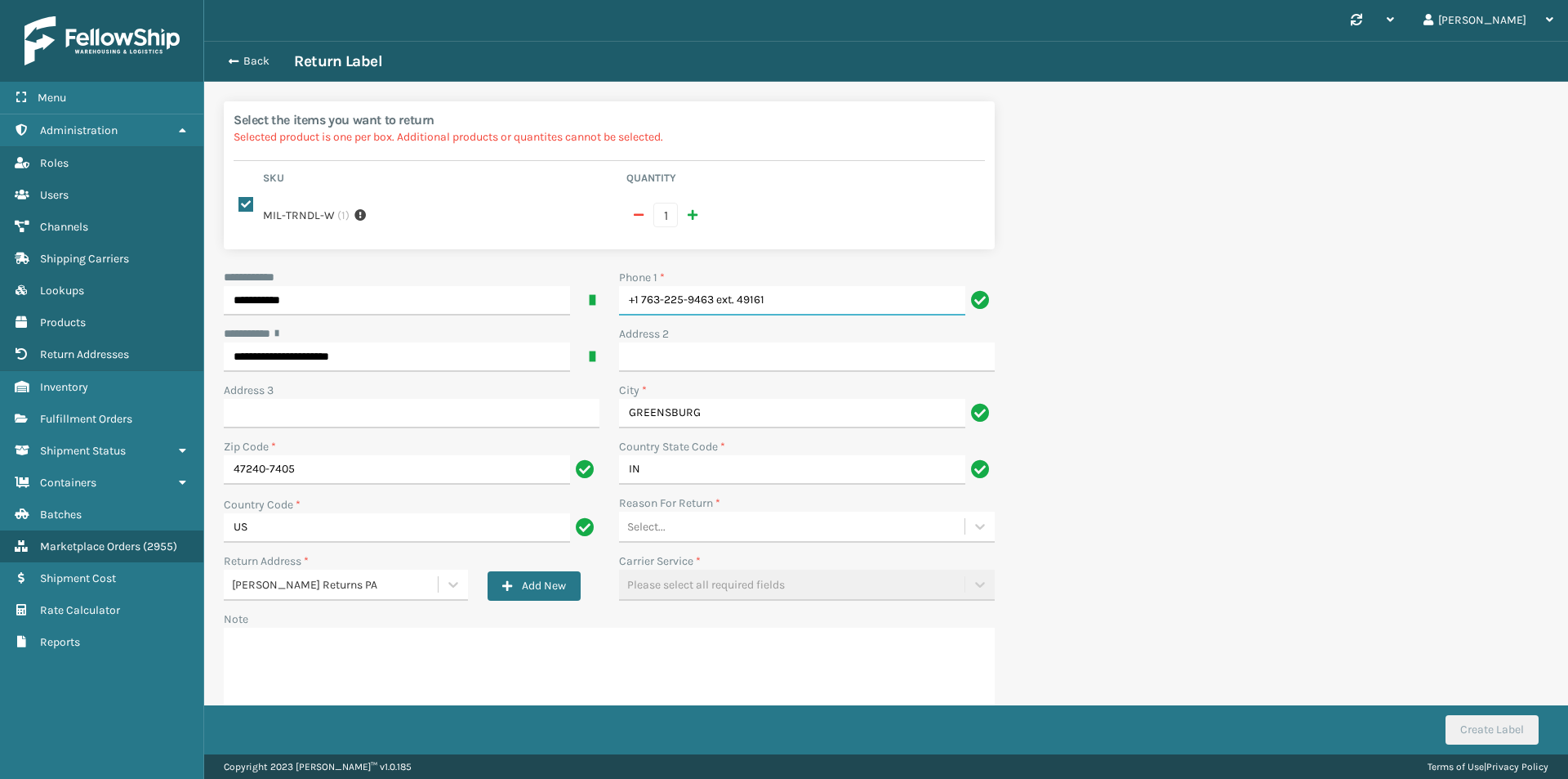
drag, startPoint x: 738, startPoint y: 298, endPoint x: 555, endPoint y: 300, distance: 183.0
click at [553, 300] on div "**********" at bounding box center [609, 505] width 790 height 473
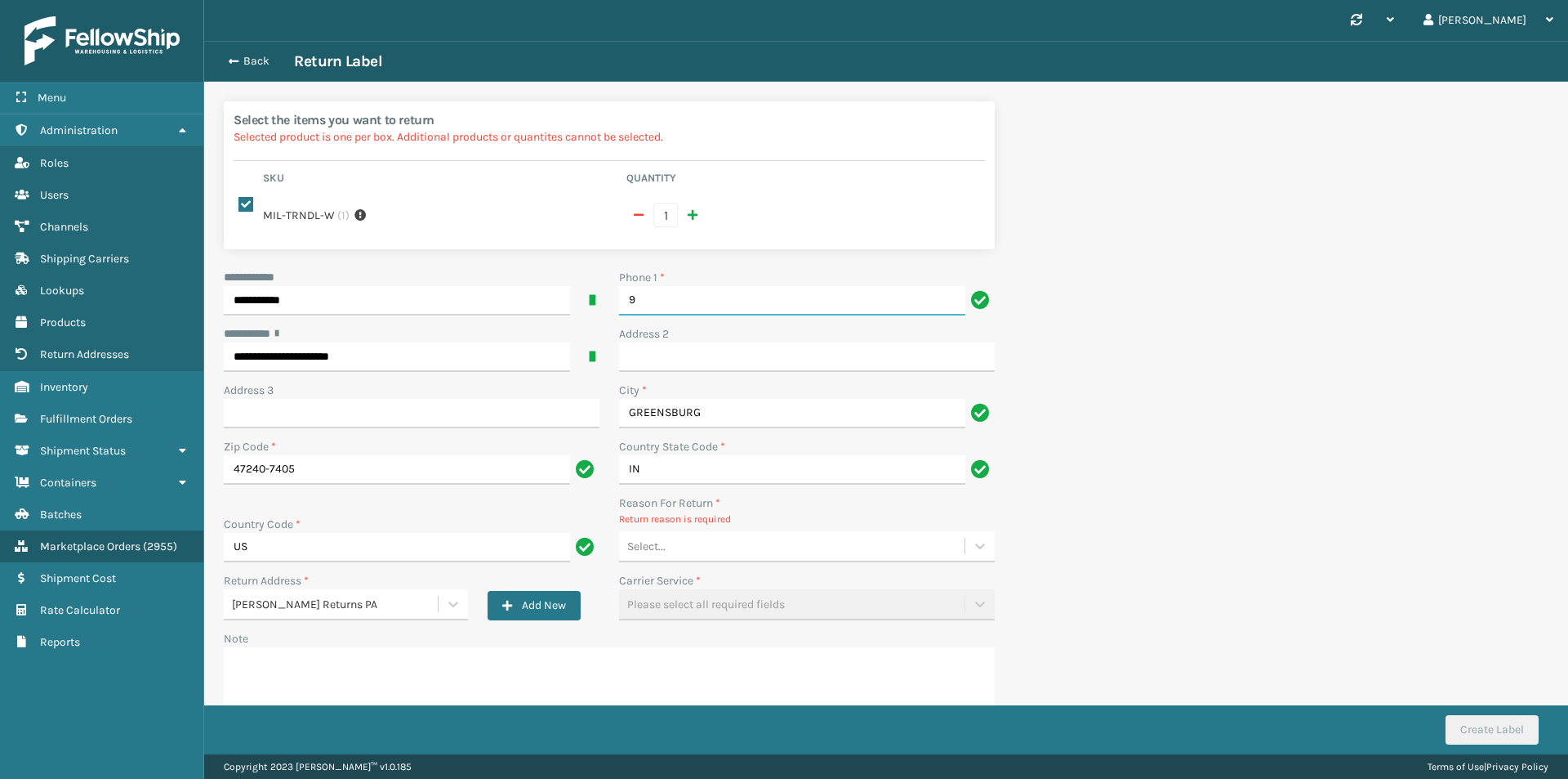
type input "9999999999"
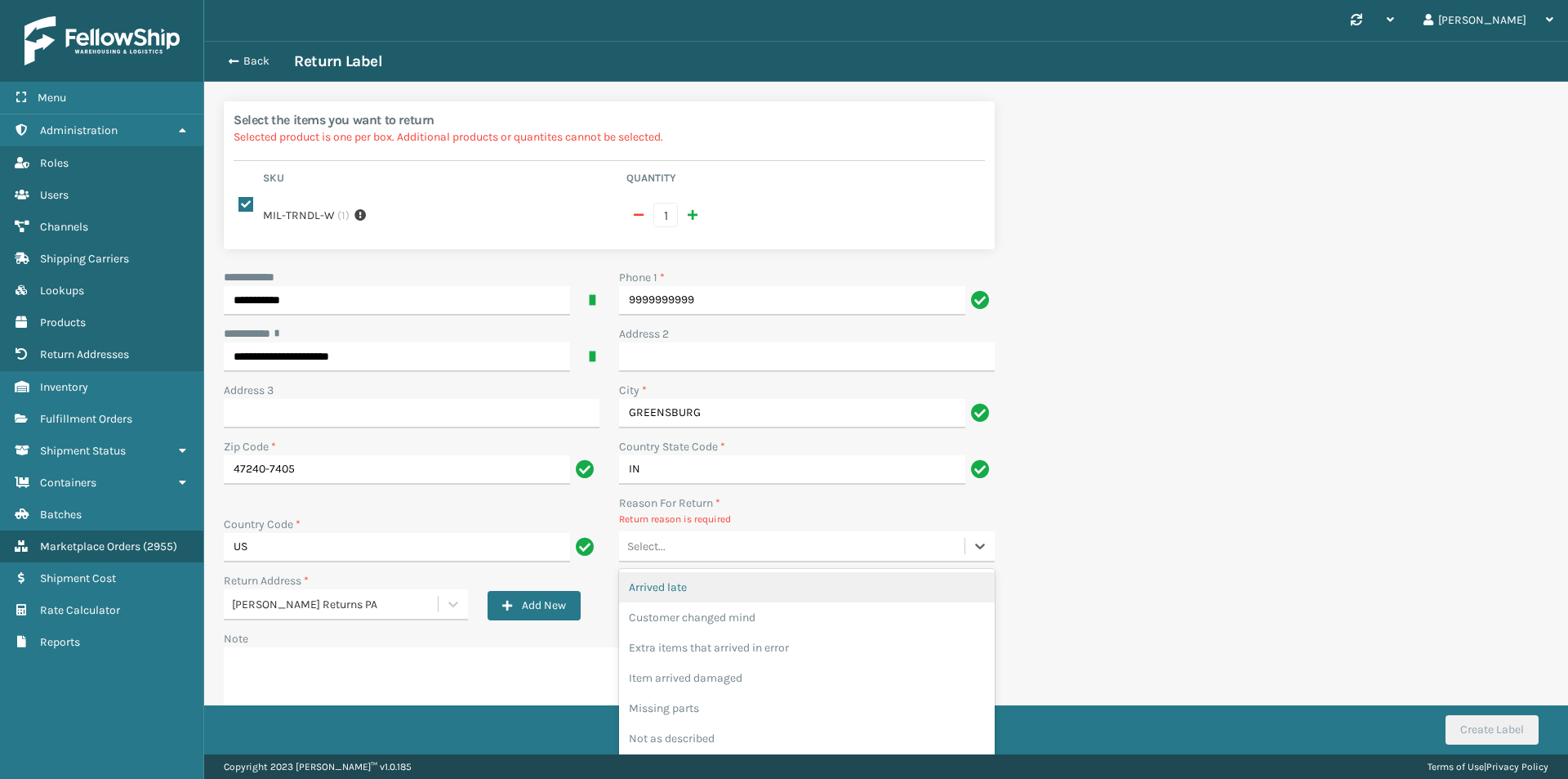
click at [735, 550] on div "Select..." at bounding box center [792, 547] width 345 height 27
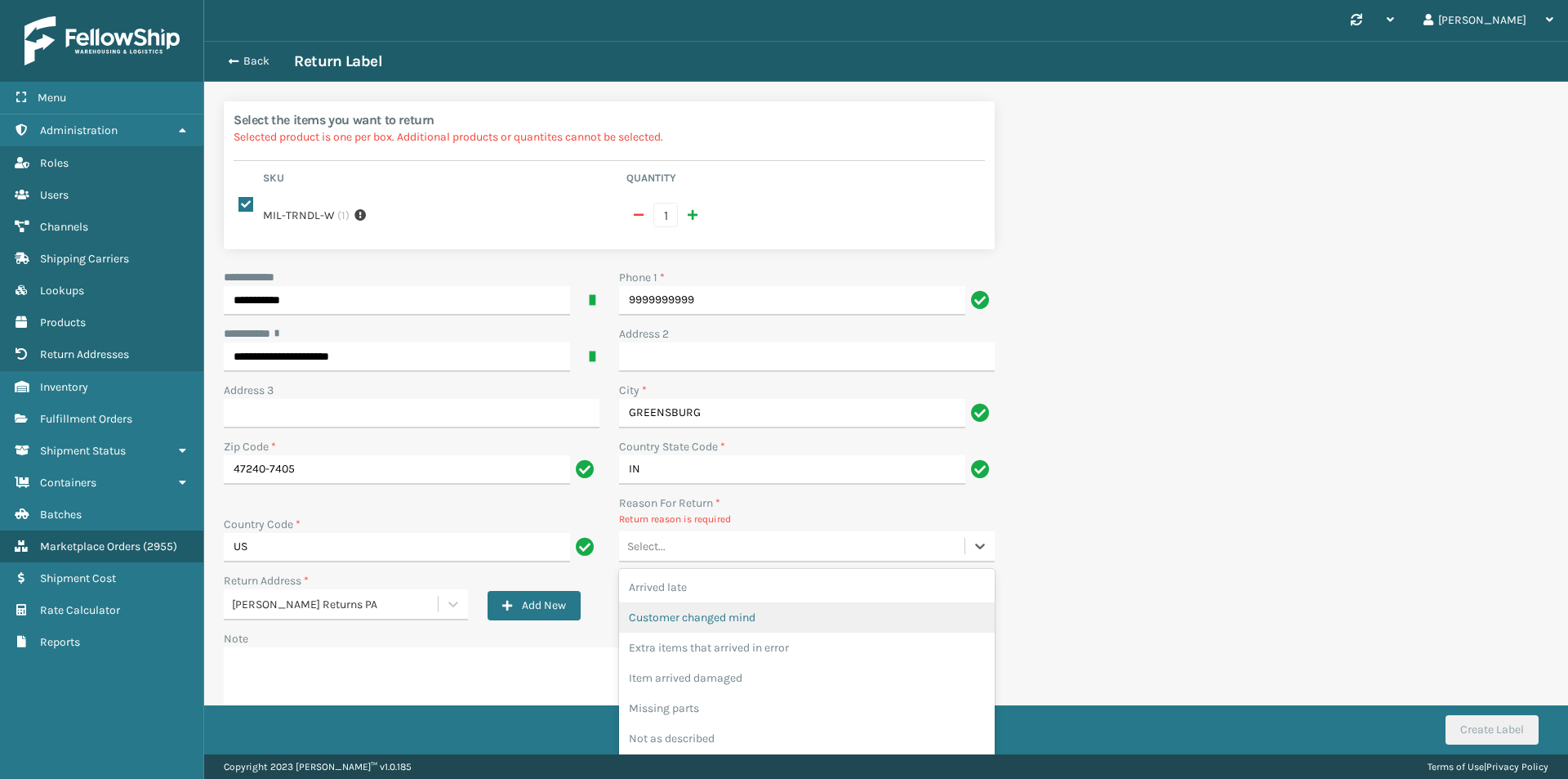
click at [762, 615] on div "Customer changed mind" at bounding box center [807, 617] width 376 height 30
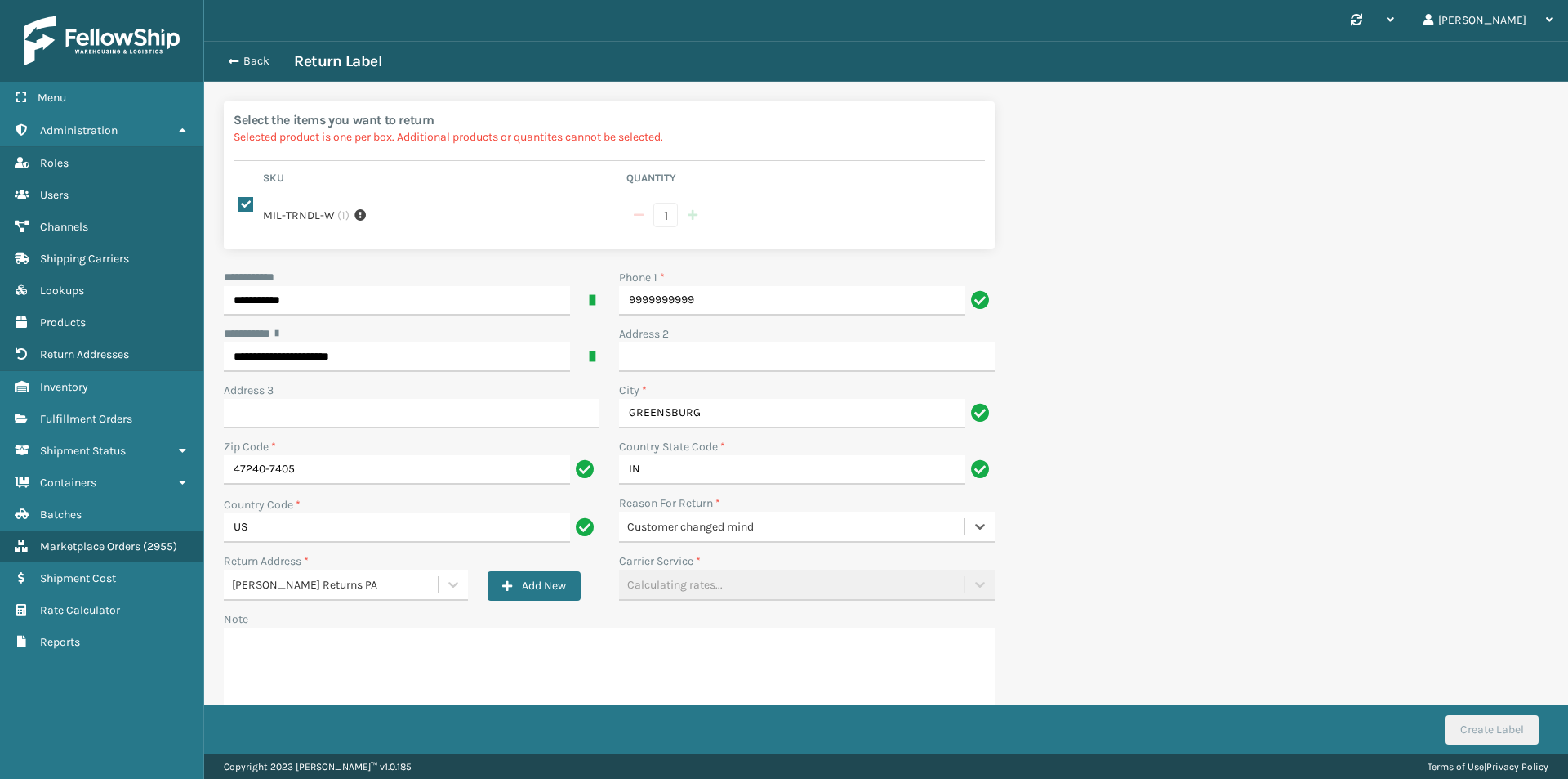
click at [766, 529] on div "Customer changed mind" at bounding box center [796, 527] width 339 height 18
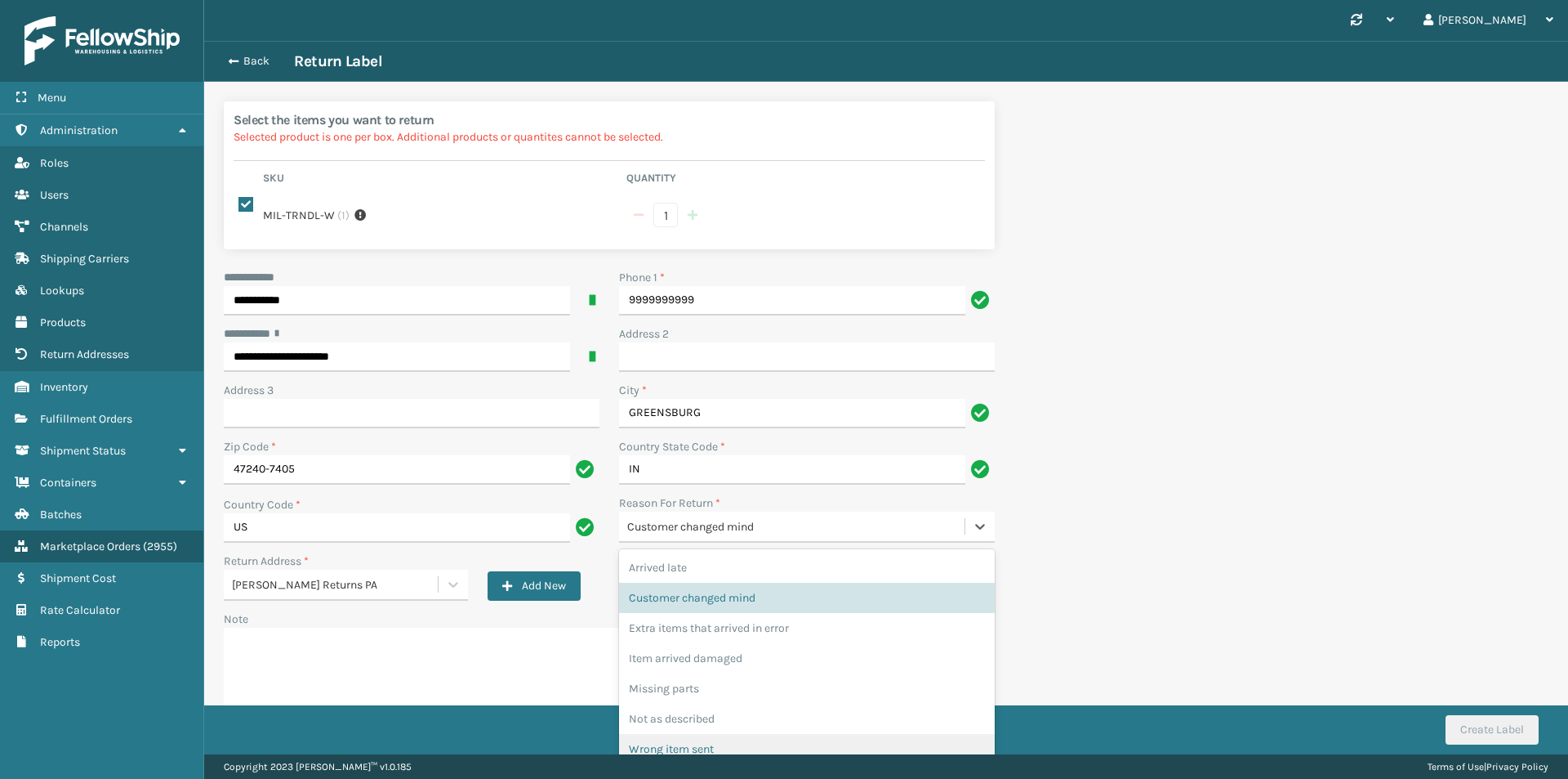
click at [710, 741] on div "Wrong item sent" at bounding box center [807, 749] width 376 height 30
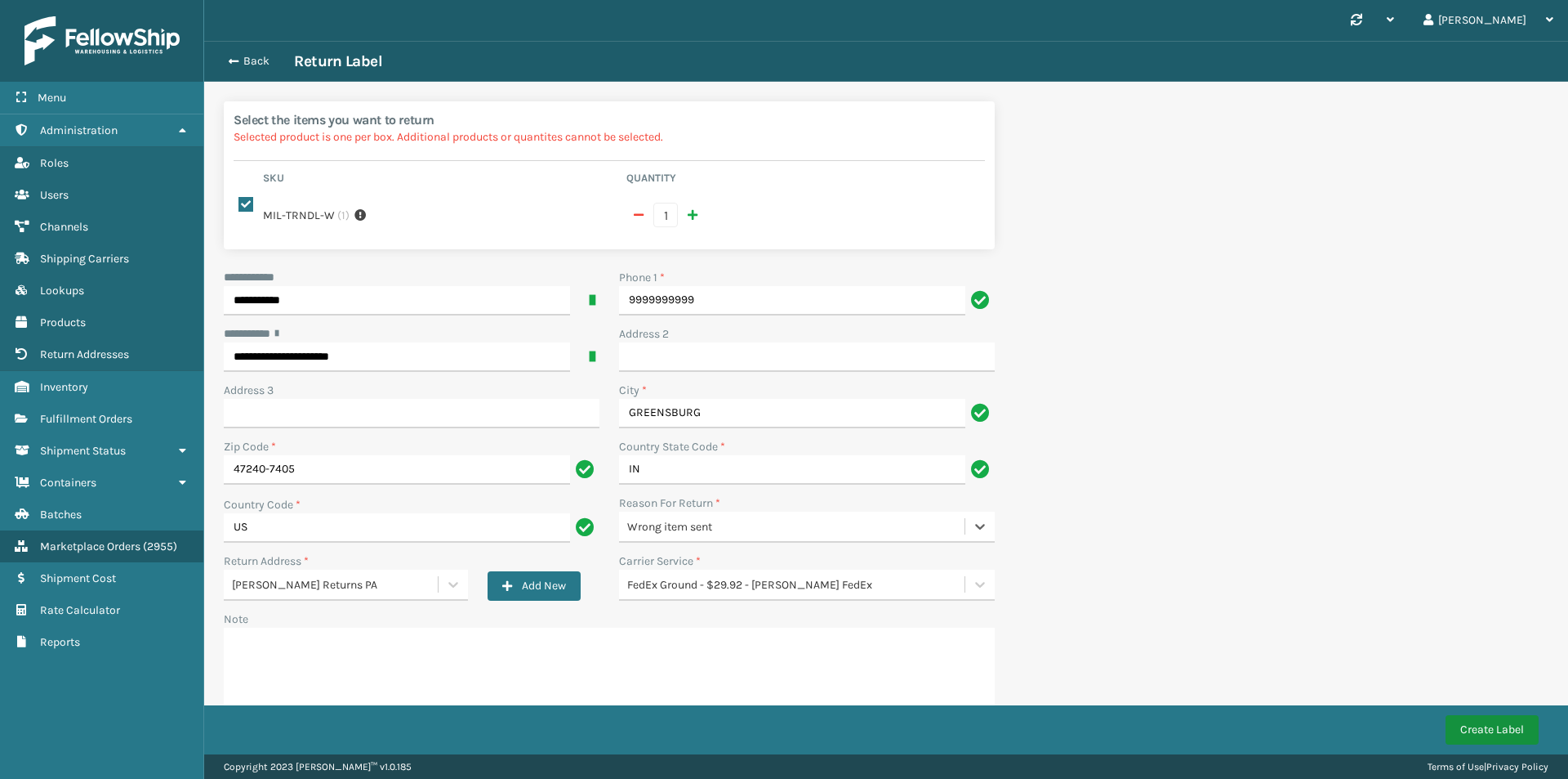
click at [1485, 724] on button "Create Label" at bounding box center [1492, 730] width 93 height 29
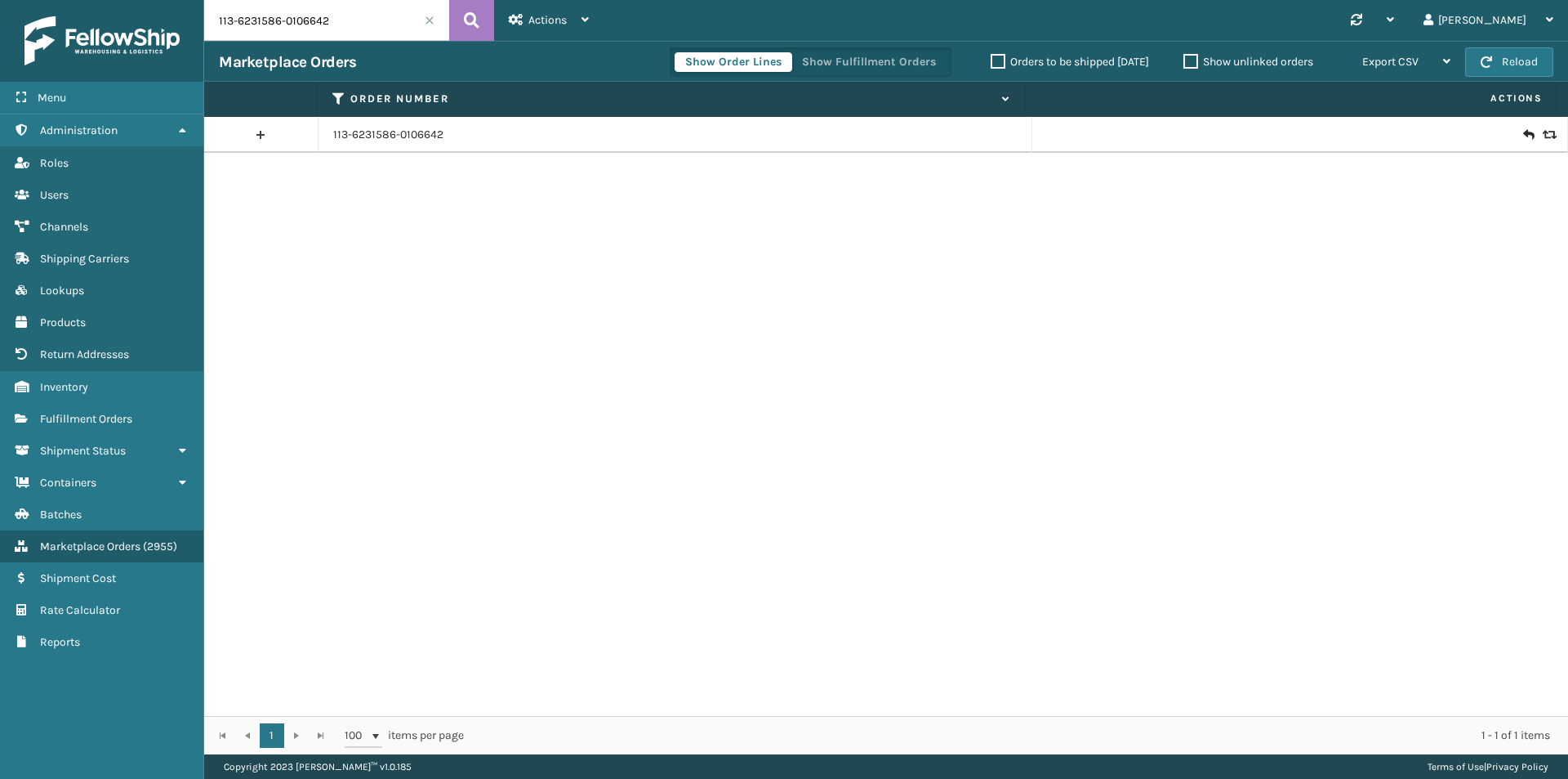
click at [339, 35] on div "113-6231586-0106642 Actions New Import Orders Settings Remove All Filters Link …" at bounding box center [886, 377] width 1364 height 755
click at [343, 29] on input "113-6231586-0106642" at bounding box center [326, 20] width 245 height 41
click at [461, 22] on button at bounding box center [471, 20] width 45 height 41
click at [1532, 132] on div at bounding box center [1300, 135] width 505 height 17
click at [1543, 133] on icon at bounding box center [1548, 135] width 10 height 12
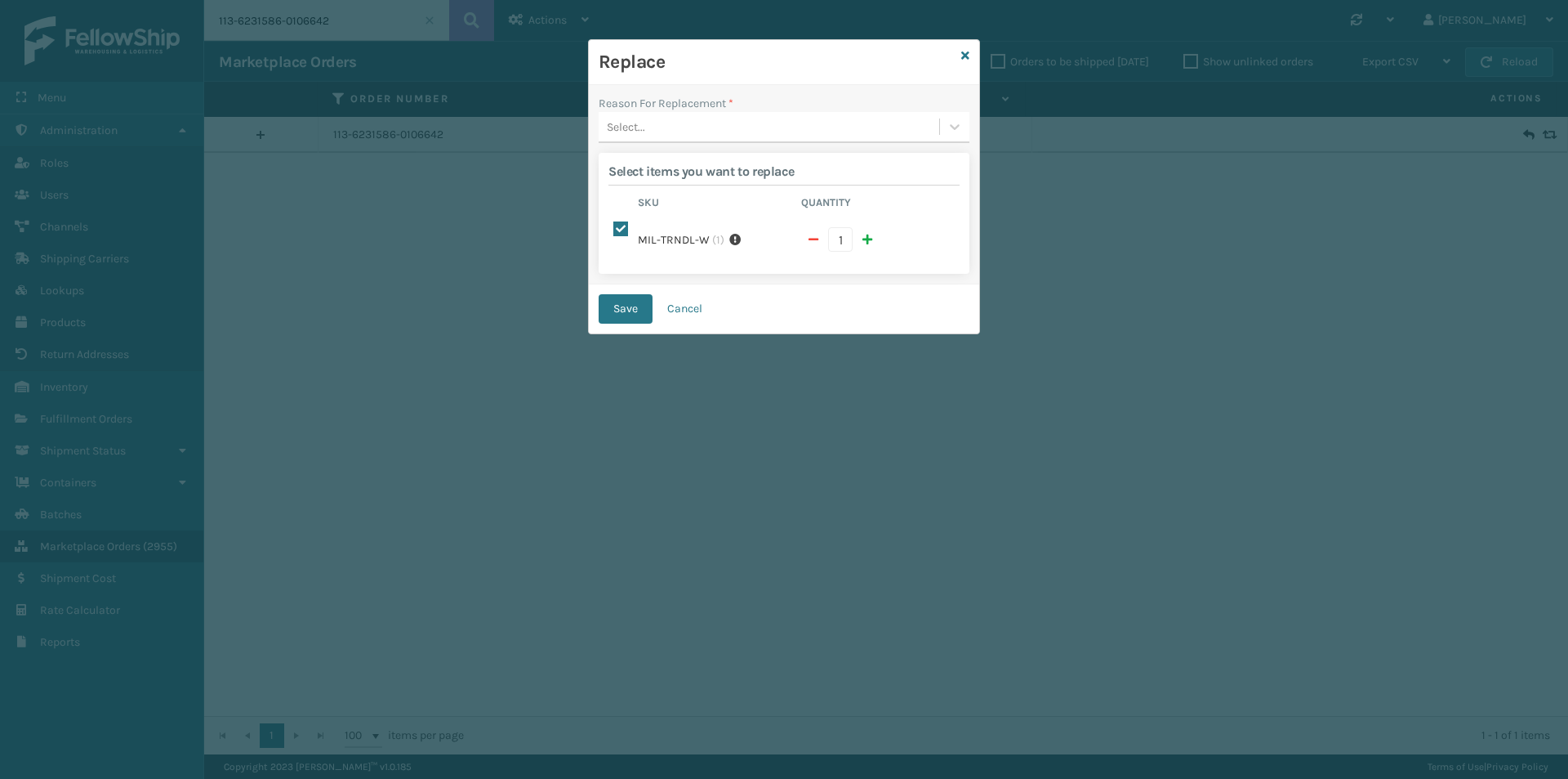
click at [750, 132] on div "Select..." at bounding box center [769, 127] width 341 height 27
click at [710, 296] on div "Wrong item sent" at bounding box center [784, 288] width 371 height 30
click at [620, 308] on button "Save" at bounding box center [625, 308] width 54 height 29
